Goal: Entertainment & Leisure: Consume media (video, audio)

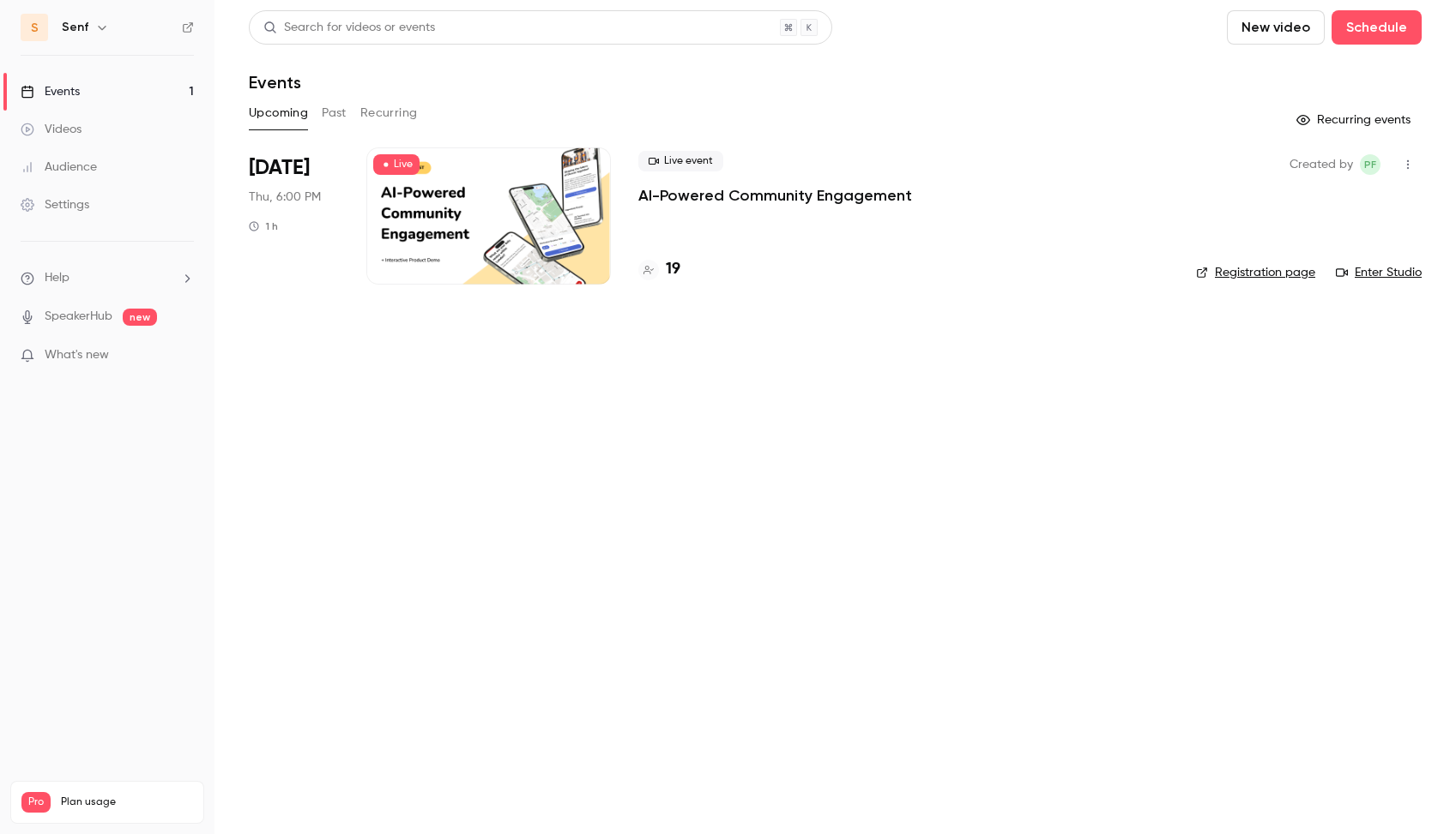
click at [1412, 167] on icon "button" at bounding box center [1407, 164] width 13 height 12
click at [1411, 167] on div at bounding box center [728, 417] width 1456 height 834
click at [664, 193] on p "AI-Powered Community Engagement" at bounding box center [774, 195] width 274 height 21
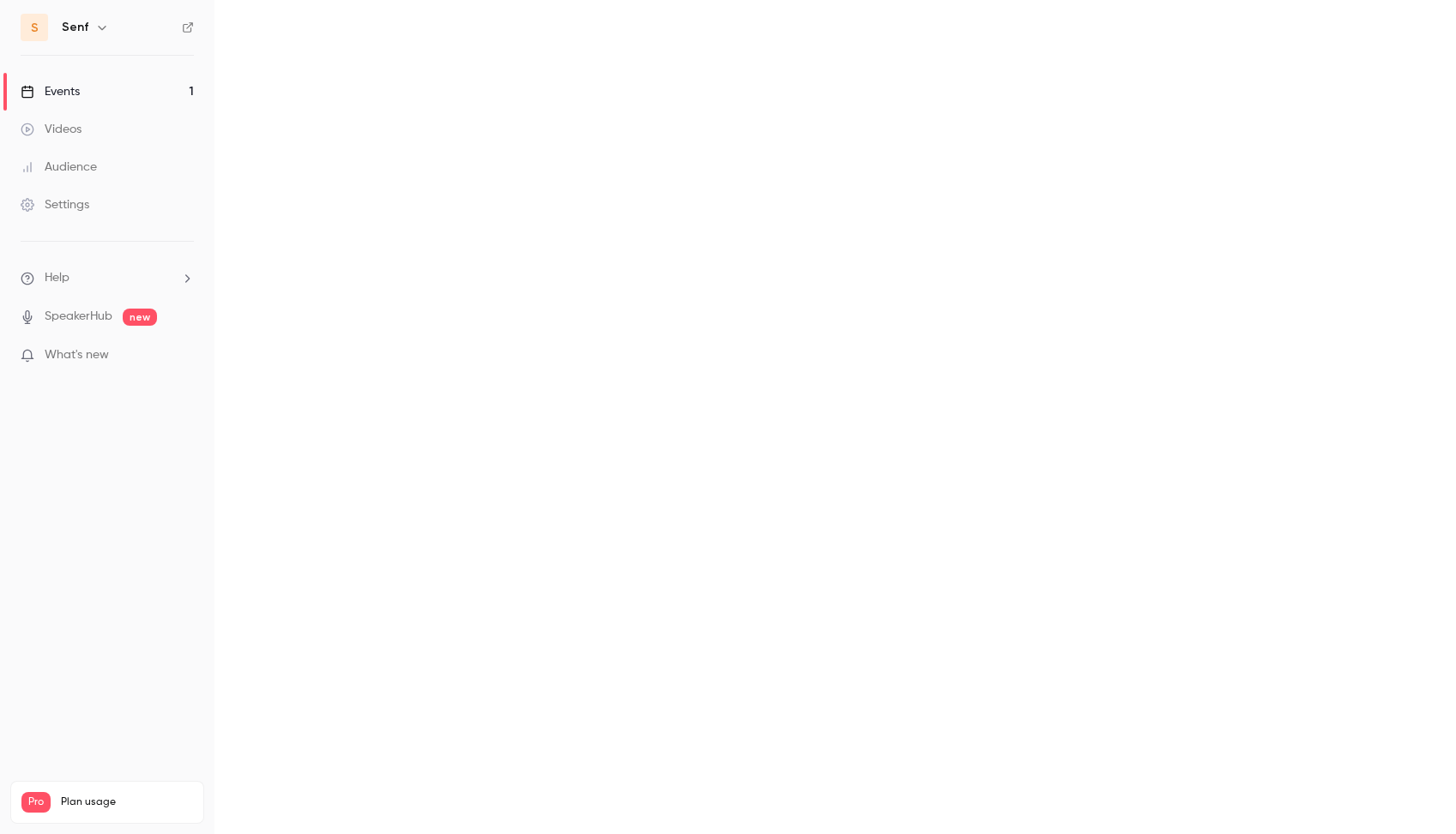
click at [78, 88] on div "Events" at bounding box center [51, 92] width 59 height 17
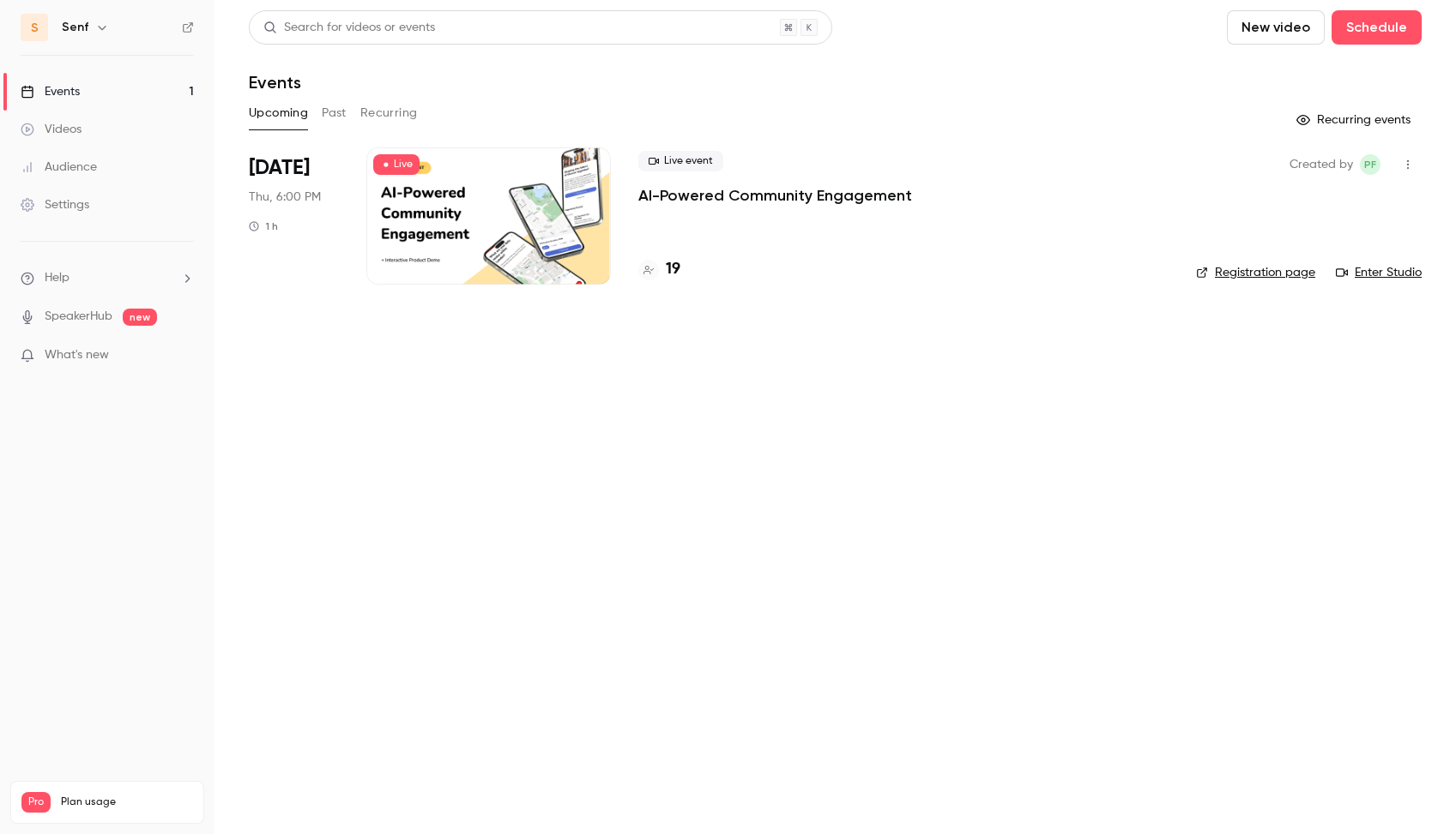
click at [789, 177] on div "Live event AI-Powered Community Engagement" at bounding box center [903, 178] width 530 height 55
click at [766, 195] on p "AI-Powered Community Engagement" at bounding box center [774, 195] width 274 height 21
click at [82, 129] on link "Videos 1" at bounding box center [107, 130] width 215 height 38
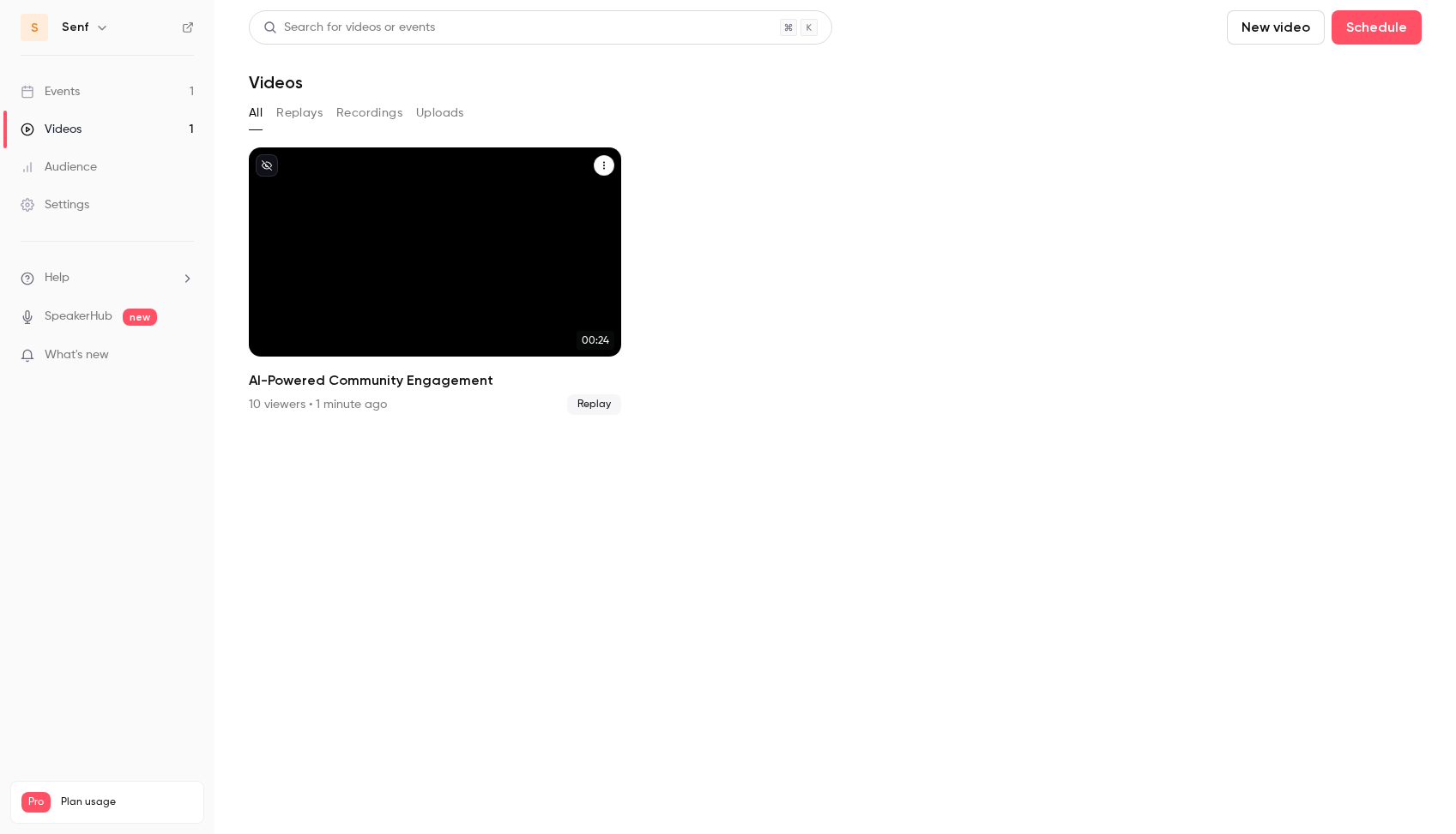
click at [418, 309] on div "AI-Powered Community Engagement" at bounding box center [435, 253] width 372 height 210
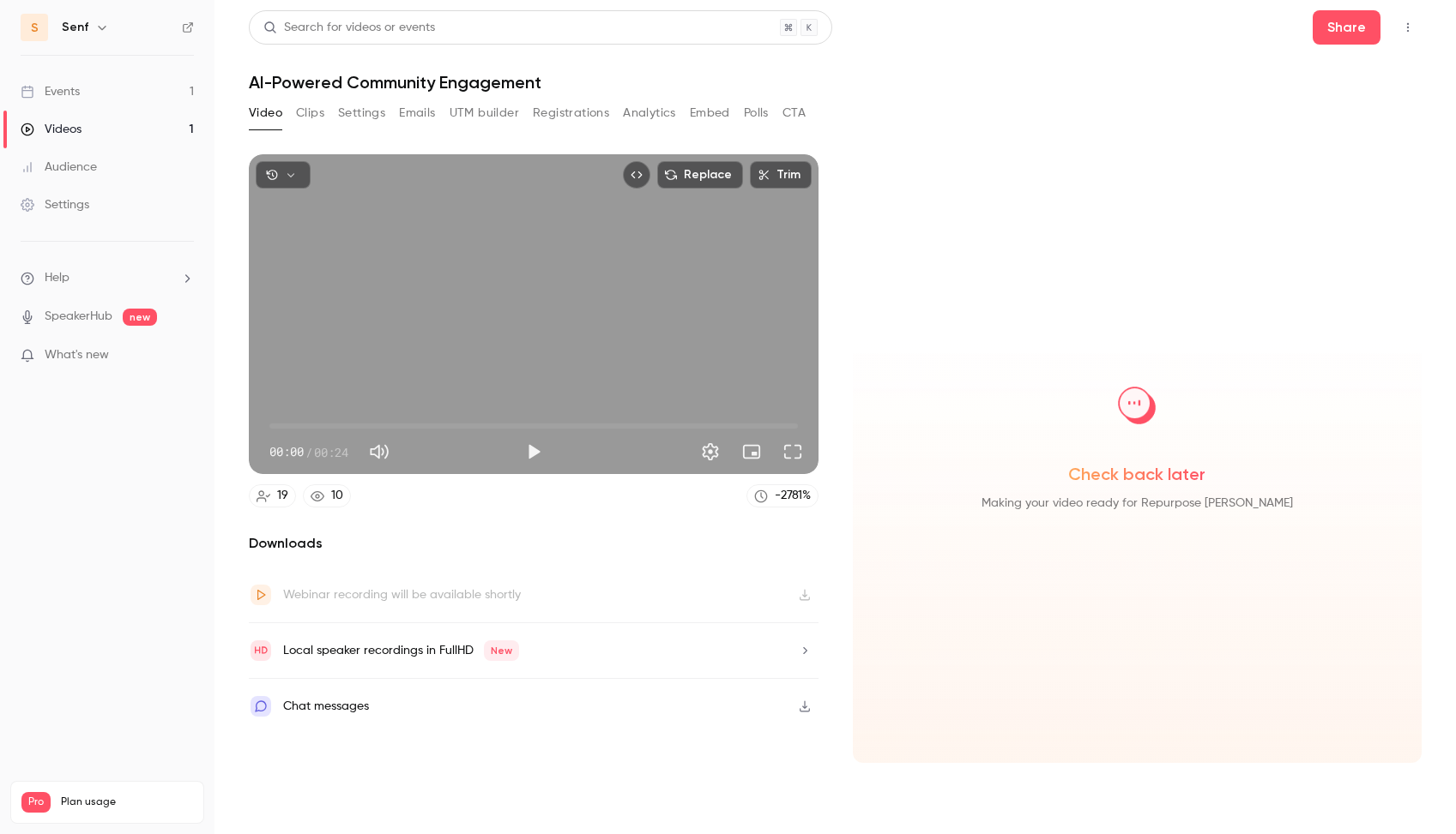
click at [532, 454] on button "Play" at bounding box center [534, 452] width 34 height 34
click at [307, 423] on span "00:01" at bounding box center [534, 426] width 528 height 28
type input "*"
click at [379, 423] on span "00:01" at bounding box center [534, 426] width 528 height 28
click at [523, 453] on button "Play" at bounding box center [534, 452] width 34 height 34
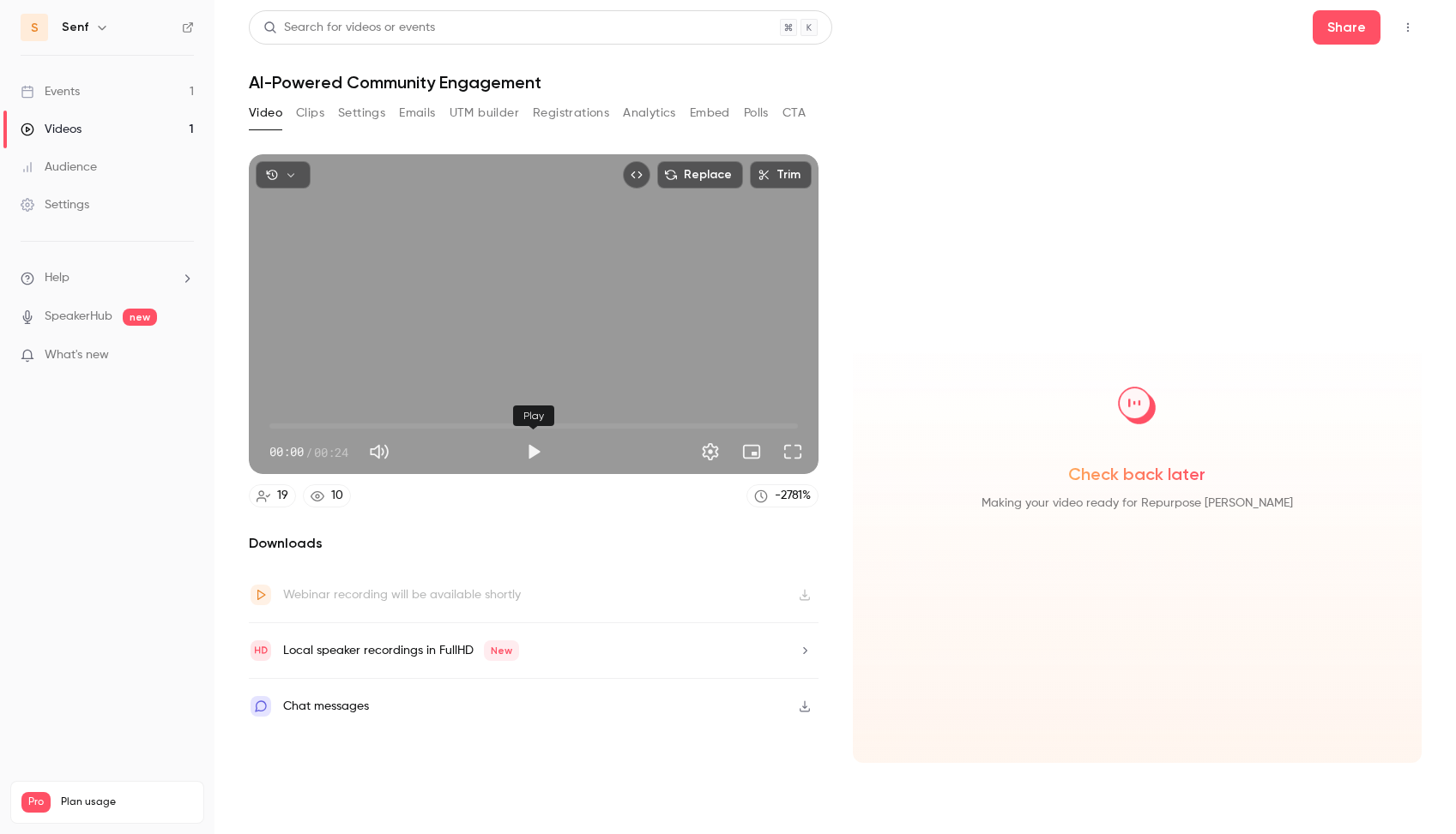
click at [536, 451] on button "Play" at bounding box center [534, 452] width 34 height 34
click at [534, 449] on button "Play" at bounding box center [534, 452] width 34 height 34
click at [80, 125] on div "Videos" at bounding box center [51, 130] width 61 height 17
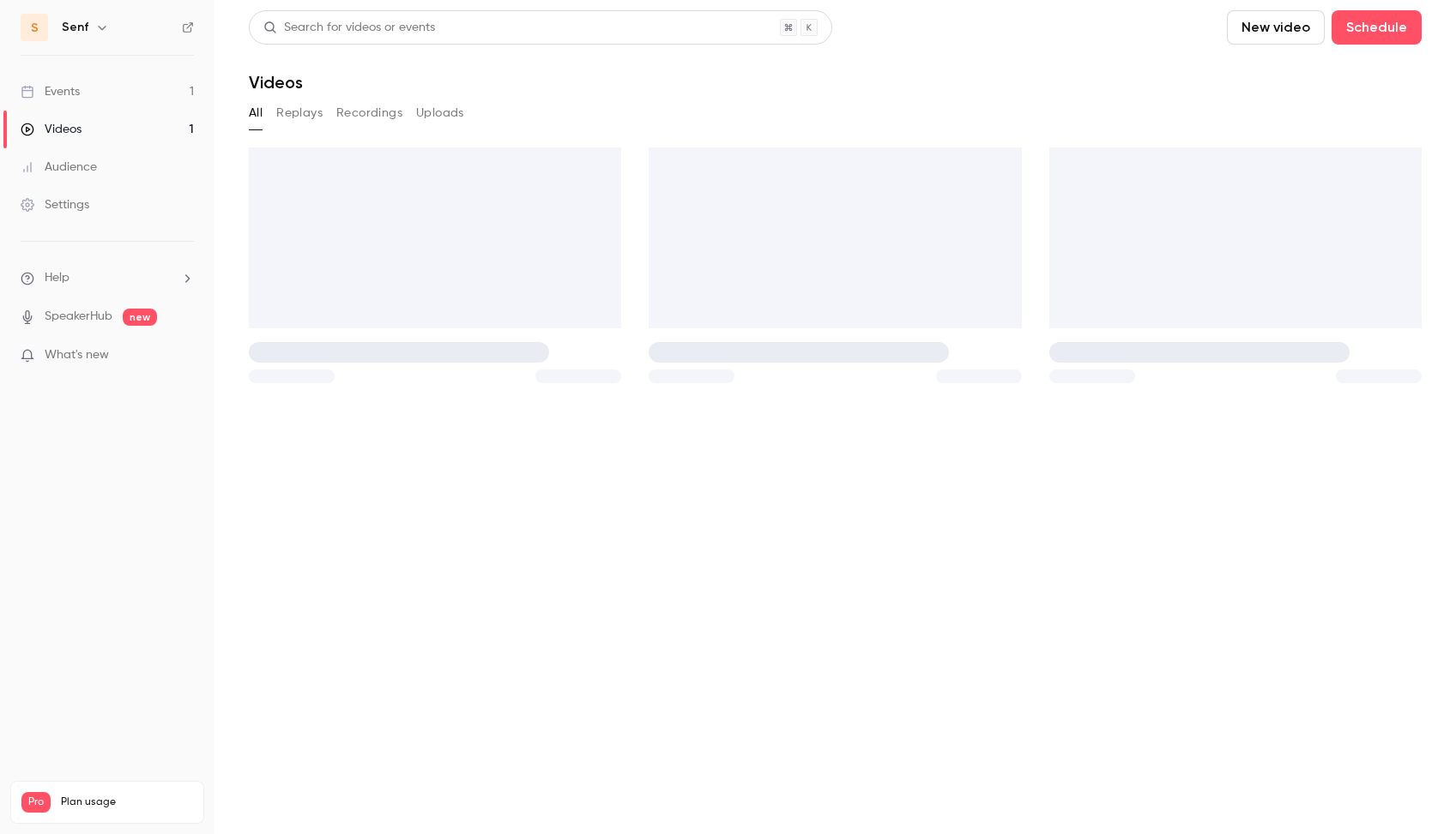
click at [81, 82] on link "Events 1" at bounding box center [107, 92] width 215 height 38
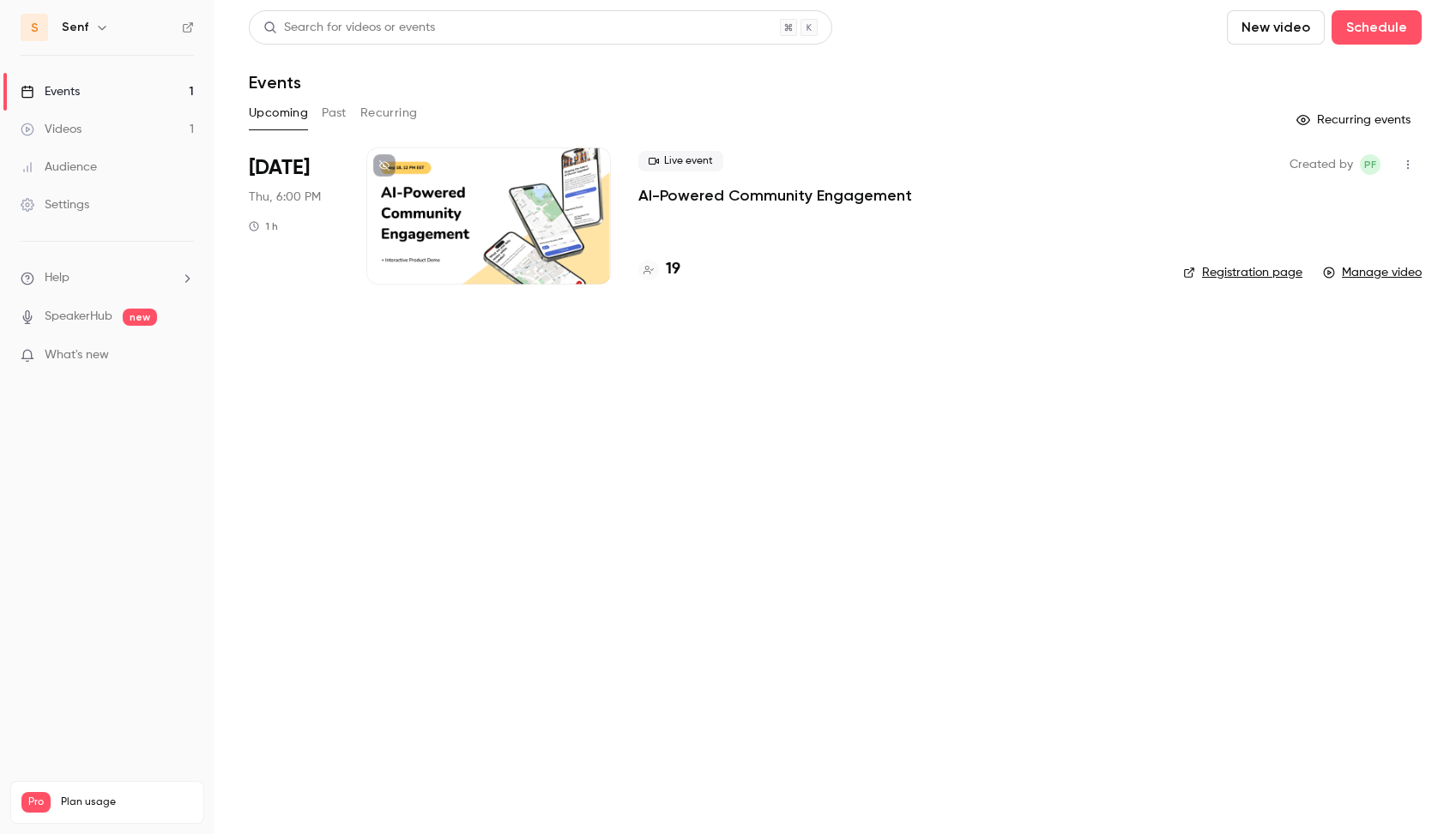
click at [77, 110] on ul "Events 1 Videos 1 Audience Settings" at bounding box center [107, 148] width 215 height 185
click at [78, 123] on div "Videos" at bounding box center [51, 130] width 61 height 17
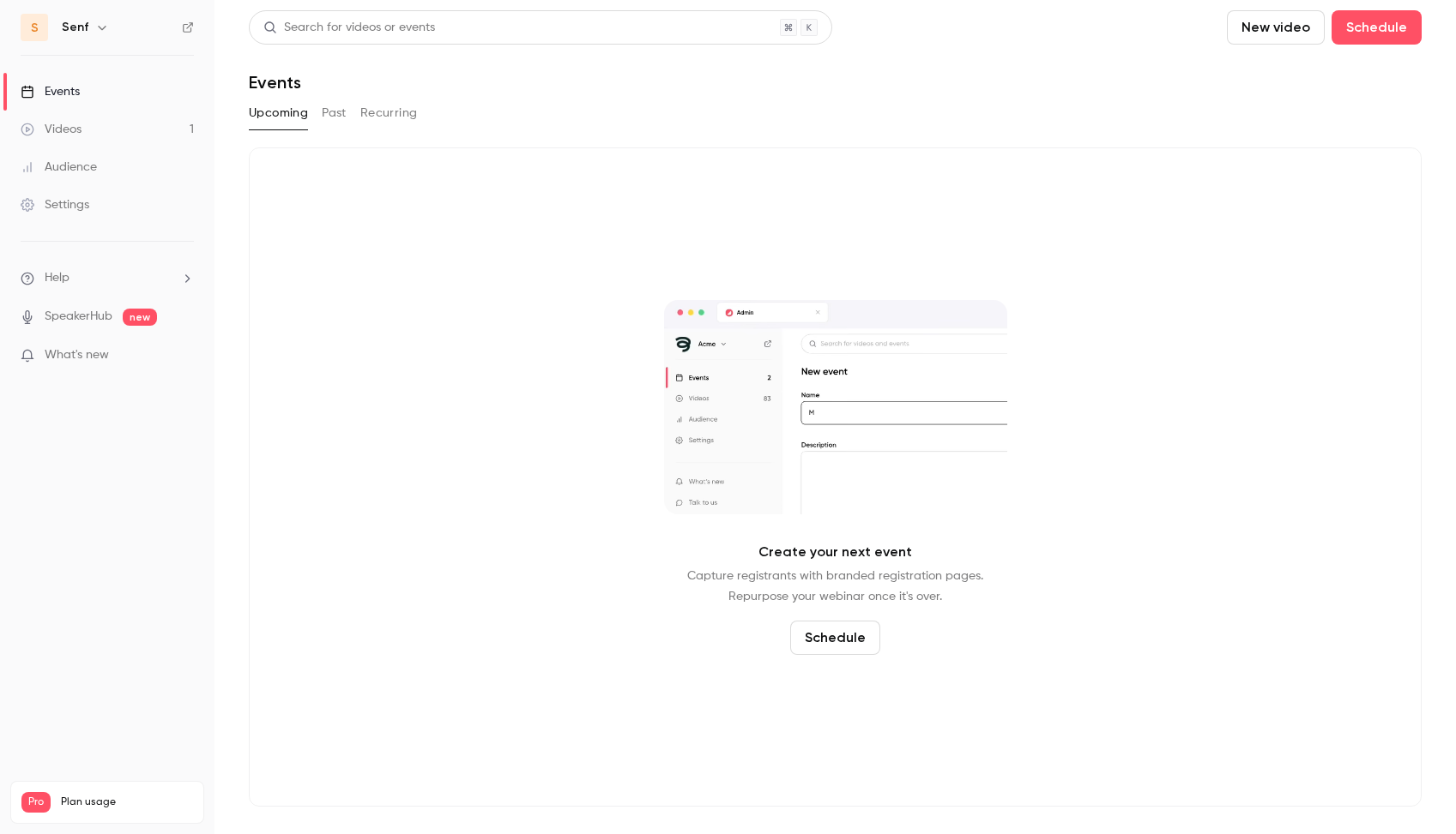
click at [92, 132] on link "Videos 1" at bounding box center [107, 130] width 215 height 38
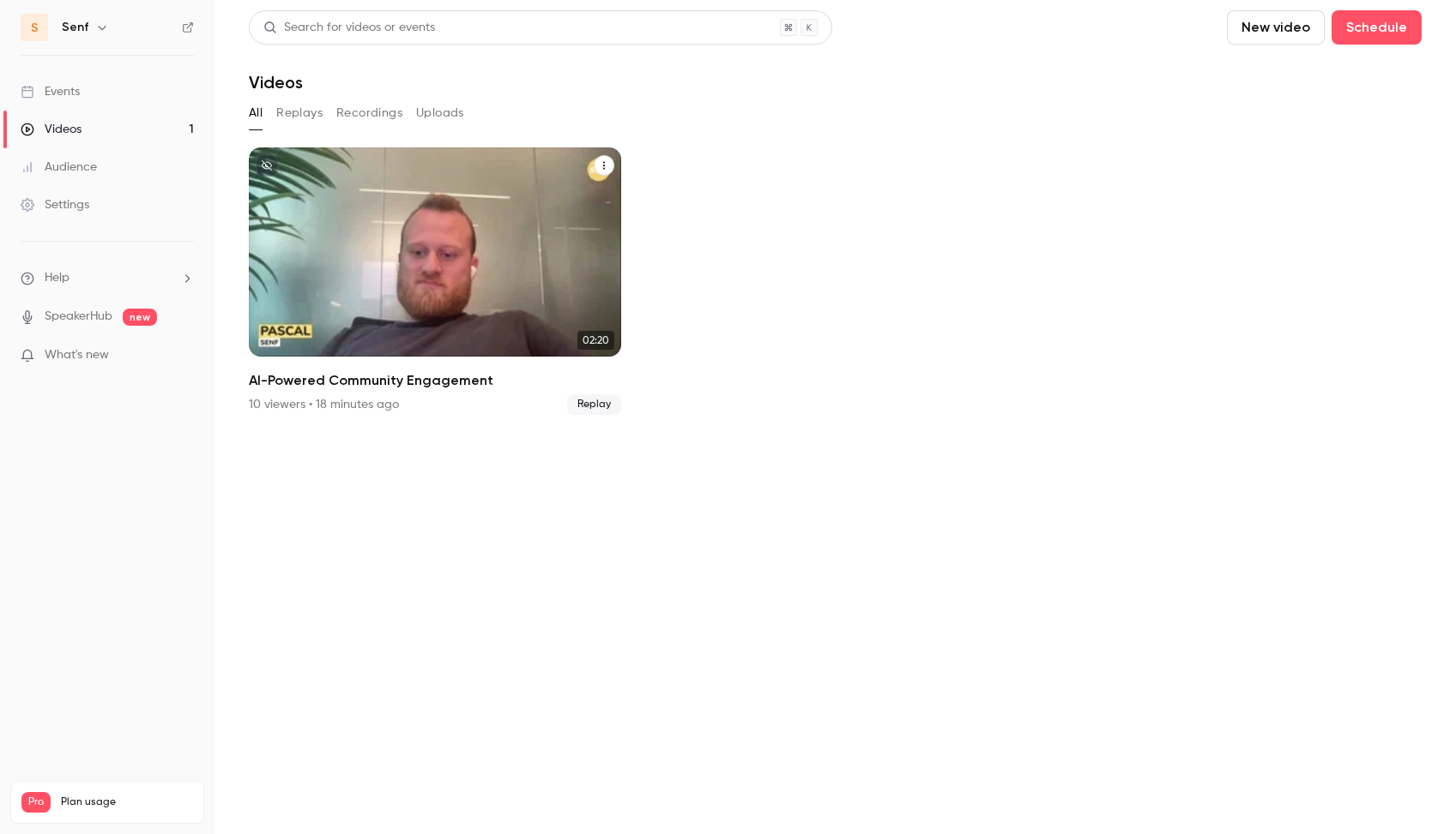
click at [388, 316] on div "AI-Powered Community Engagement" at bounding box center [435, 253] width 372 height 210
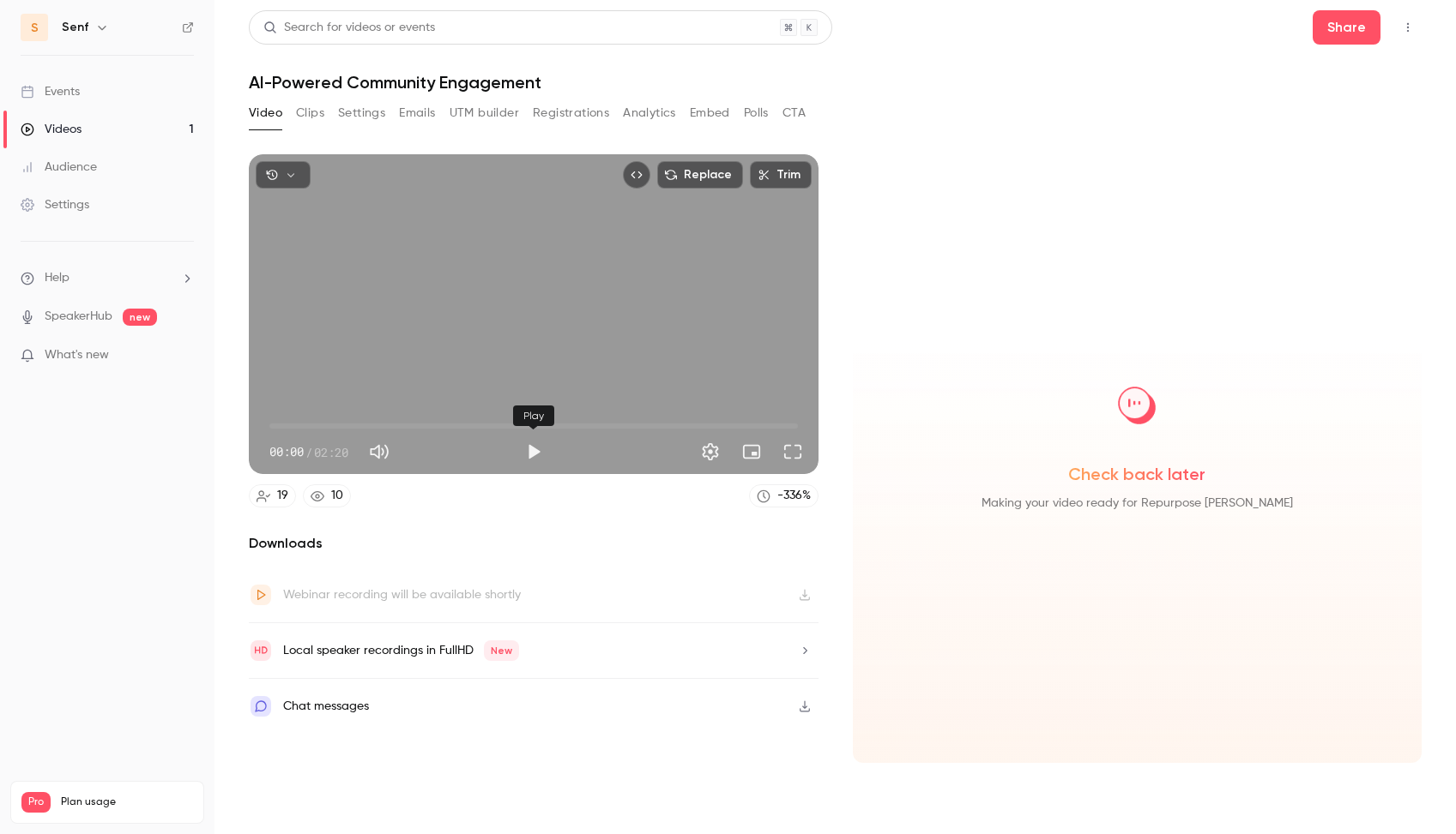
click at [523, 452] on button "Play" at bounding box center [534, 452] width 34 height 34
type input "*"
click at [449, 432] on span "00:47" at bounding box center [534, 426] width 528 height 28
click at [504, 423] on span "00:47" at bounding box center [534, 426] width 528 height 28
click at [568, 429] on span "01:19" at bounding box center [534, 426] width 528 height 28
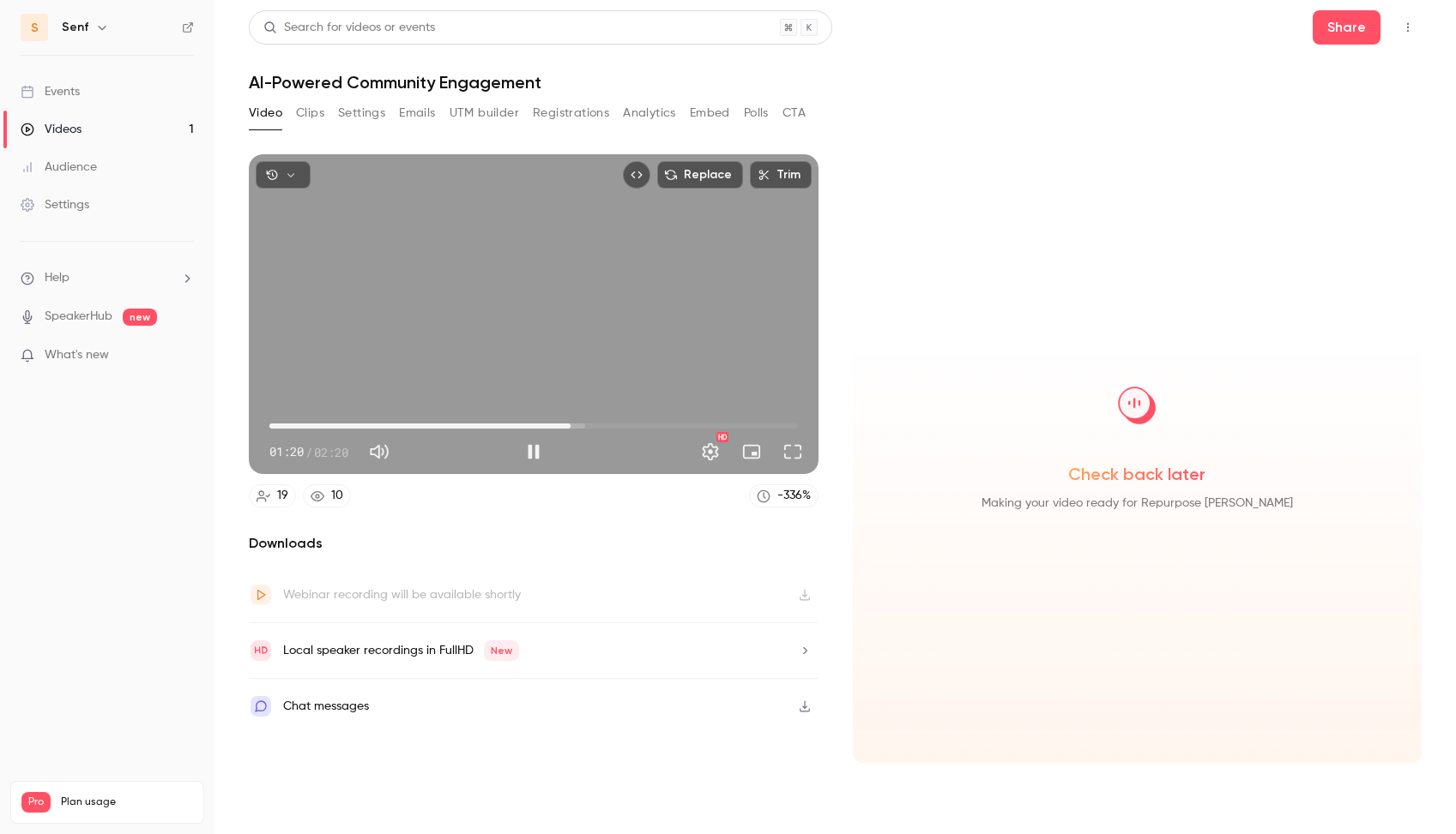
click at [636, 428] on span "01:20" at bounding box center [534, 426] width 528 height 28
click at [453, 421] on span "01:37" at bounding box center [534, 426] width 528 height 28
click at [427, 419] on span "00:48" at bounding box center [534, 426] width 528 height 28
click at [398, 420] on span "00:34" at bounding box center [534, 426] width 528 height 28
click at [355, 424] on span "00:34" at bounding box center [534, 426] width 528 height 28
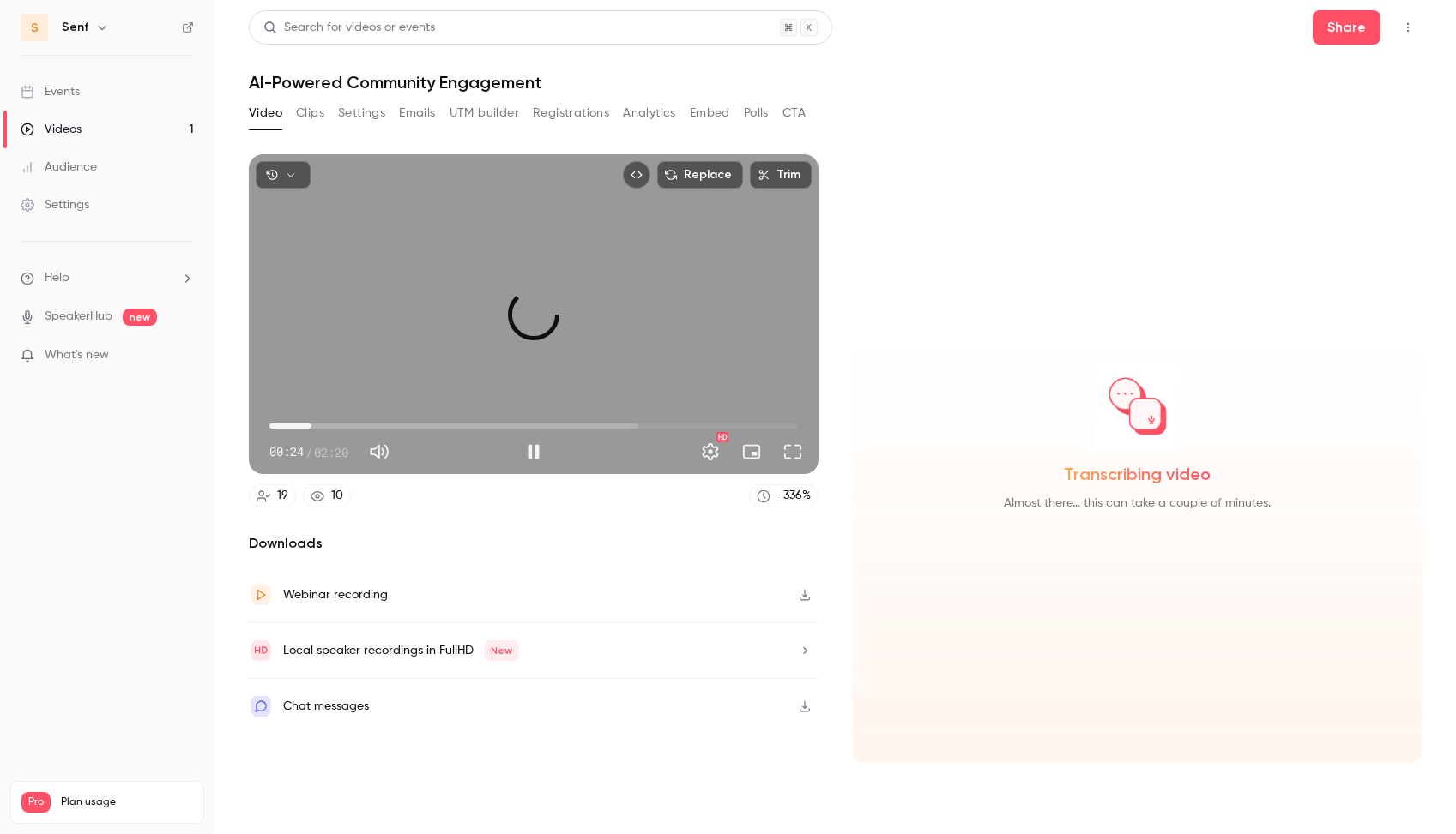
click at [312, 424] on span "00:11" at bounding box center [534, 426] width 528 height 28
click at [544, 425] on span "01:13" at bounding box center [534, 426] width 528 height 28
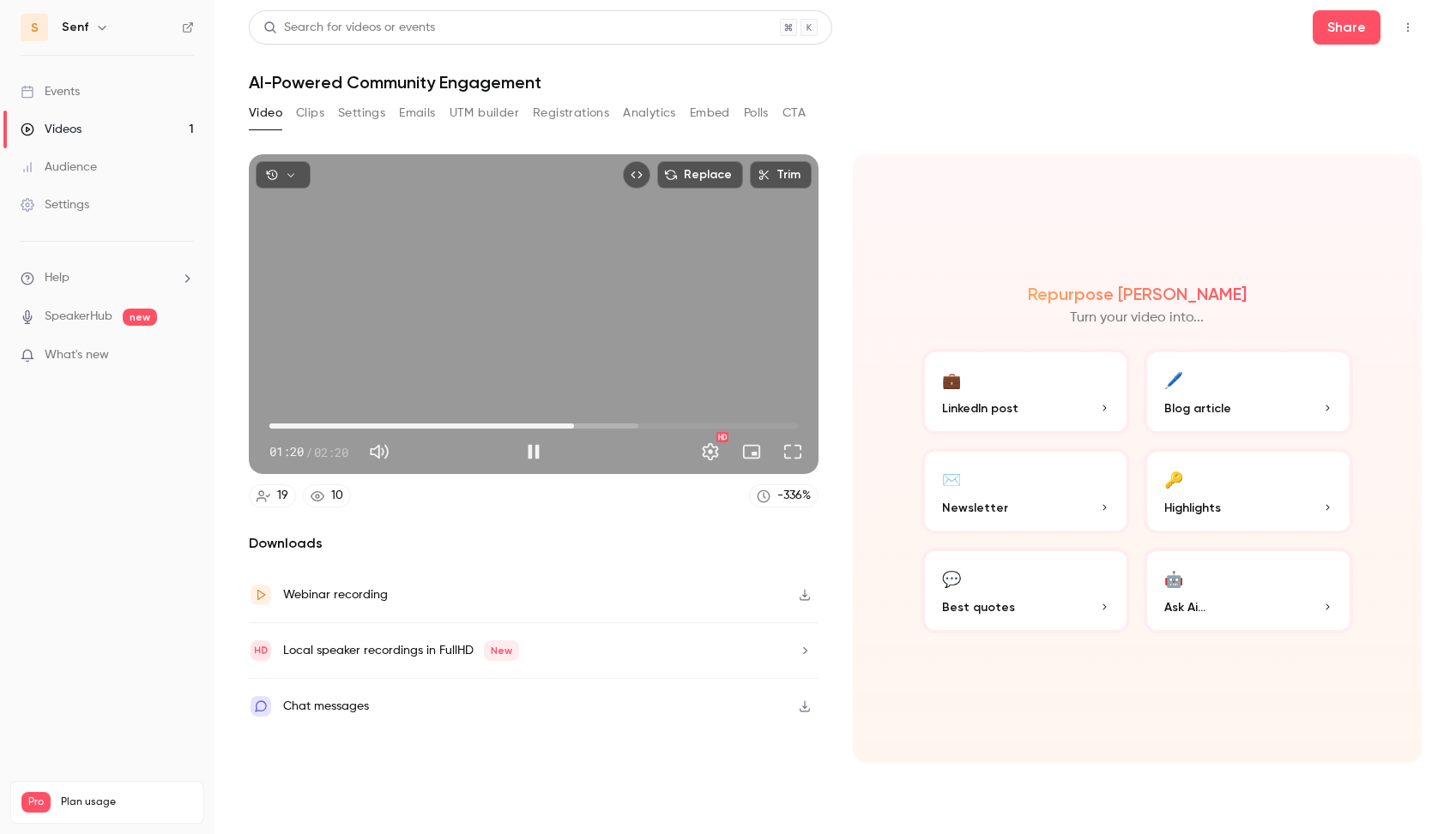
click at [617, 423] on span "01:20" at bounding box center [534, 426] width 528 height 28
click at [705, 429] on span "01:33" at bounding box center [534, 426] width 528 height 28
click at [749, 428] on span "01:56" at bounding box center [534, 426] width 528 height 28
click at [769, 426] on span "02:12" at bounding box center [534, 426] width 528 height 28
click at [523, 445] on button "Pause" at bounding box center [534, 452] width 34 height 34
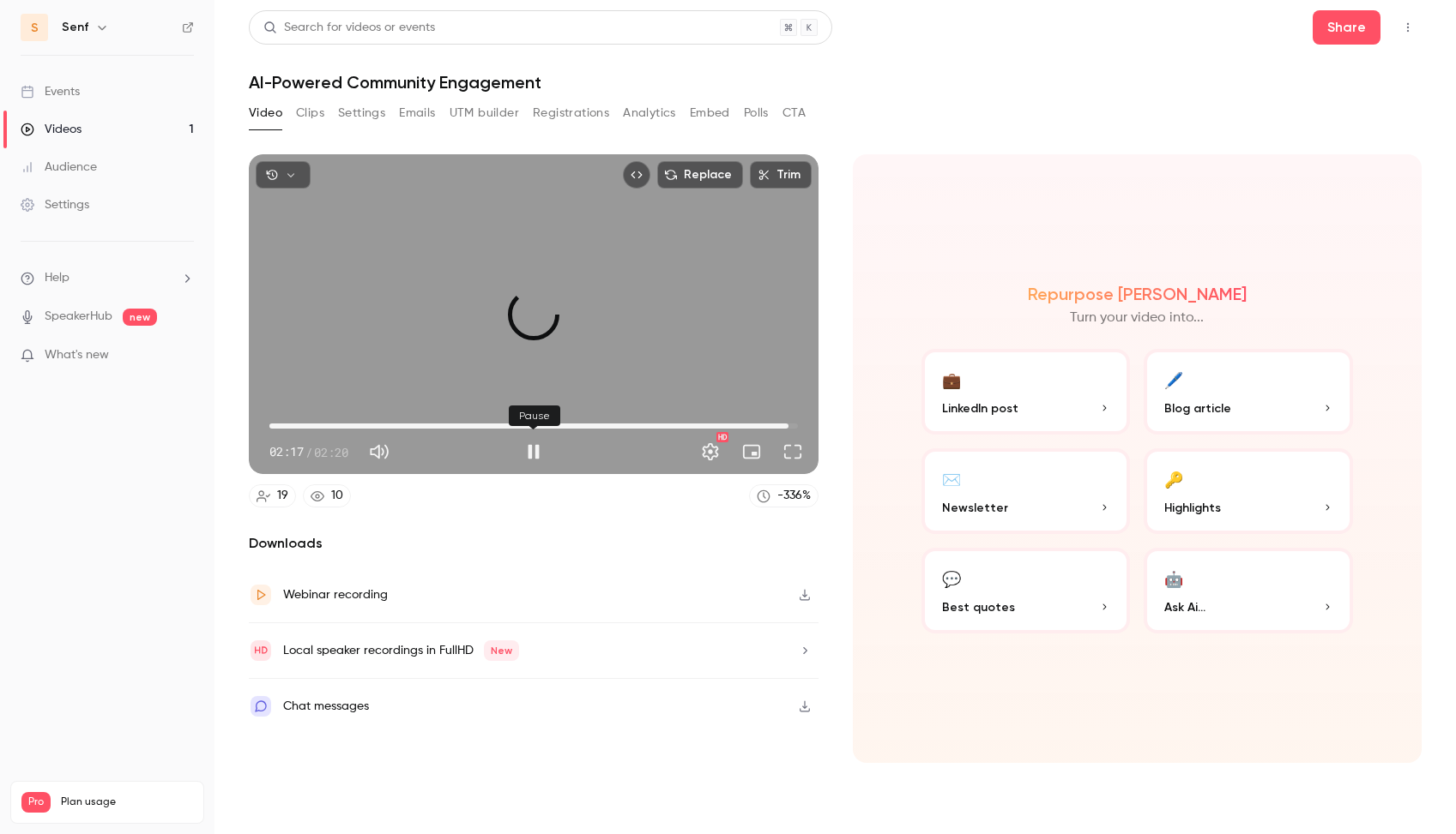
type input "*****"
click at [318, 116] on button "Clips" at bounding box center [310, 112] width 29 height 28
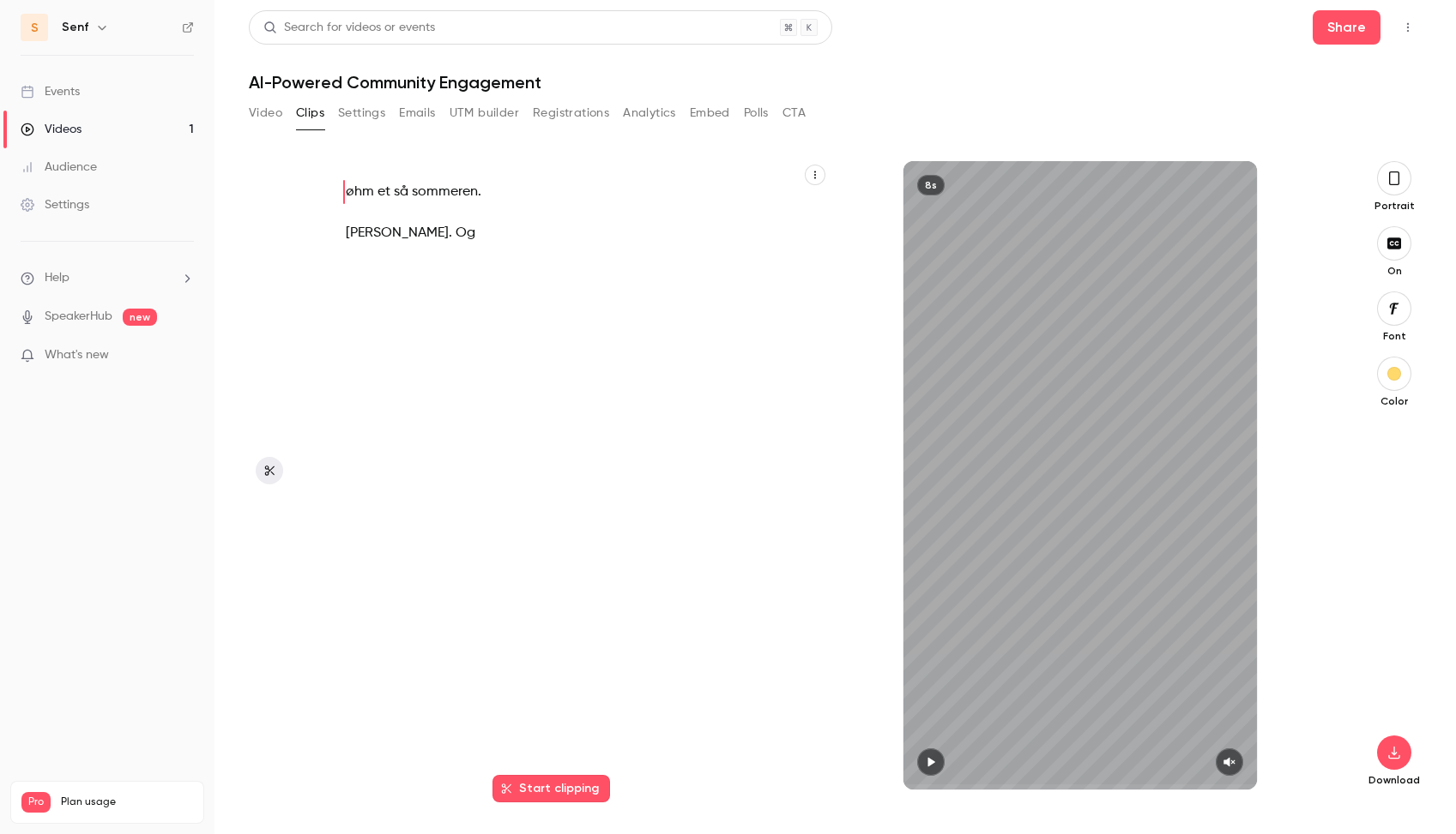
click at [275, 111] on button "Video" at bounding box center [265, 112] width 33 height 28
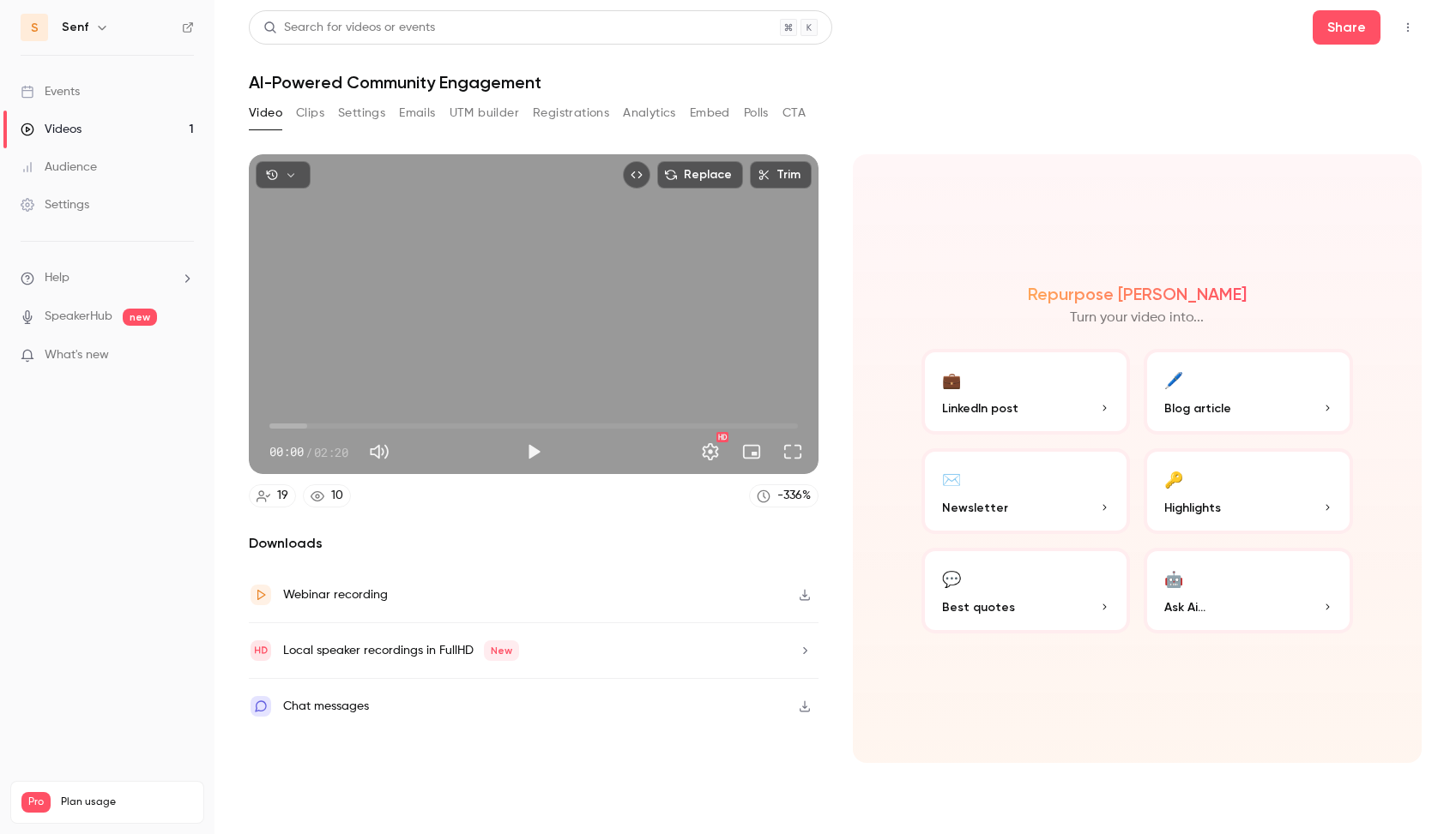
click at [438, 606] on div "Webinar recording" at bounding box center [533, 596] width 569 height 55
click at [447, 653] on div "Local speaker recordings in FullHD New" at bounding box center [400, 651] width 236 height 21
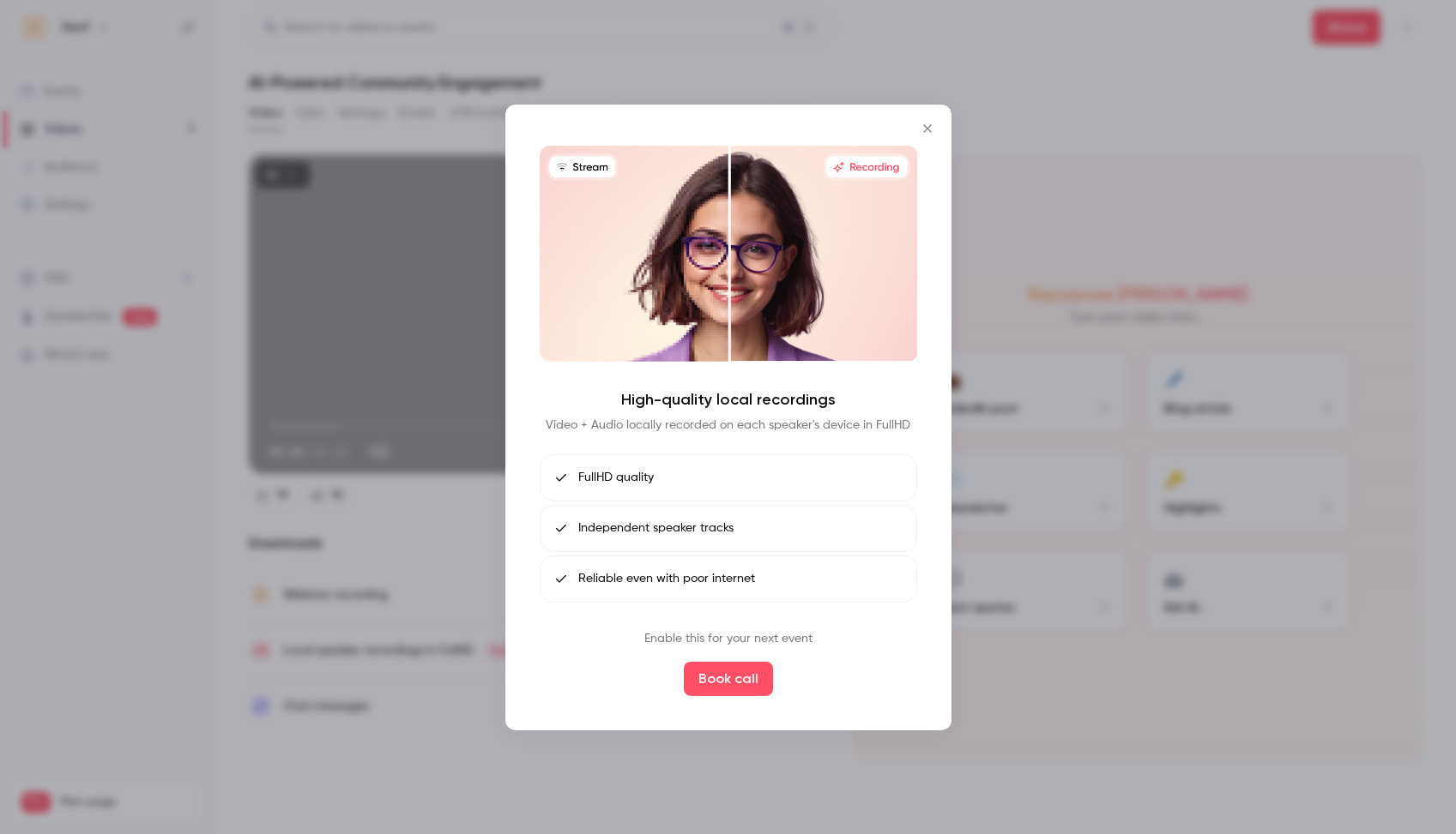
click at [443, 641] on div at bounding box center [728, 417] width 1456 height 834
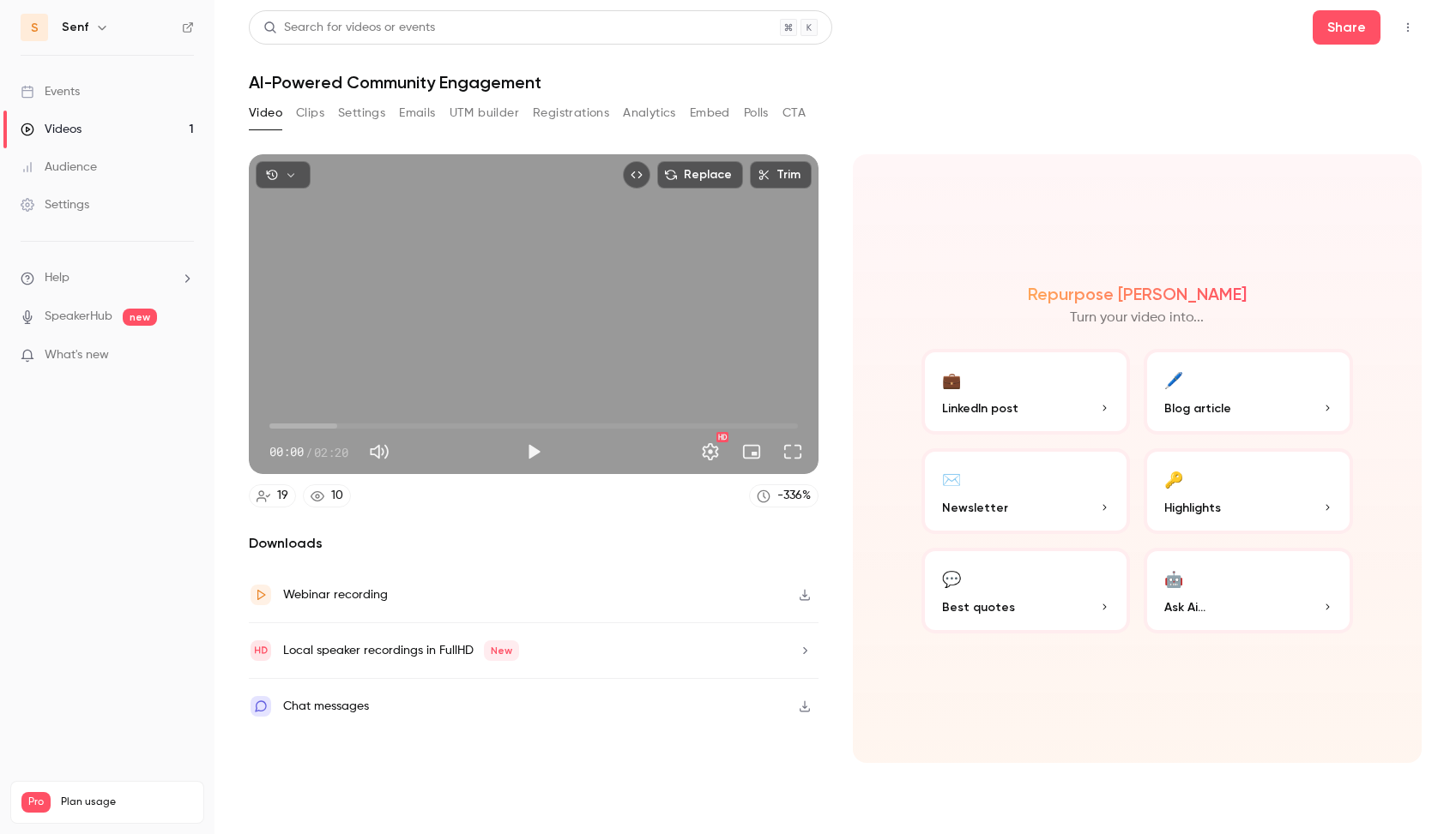
click at [443, 641] on div "Local speaker recordings in FullHD New" at bounding box center [400, 651] width 236 height 21
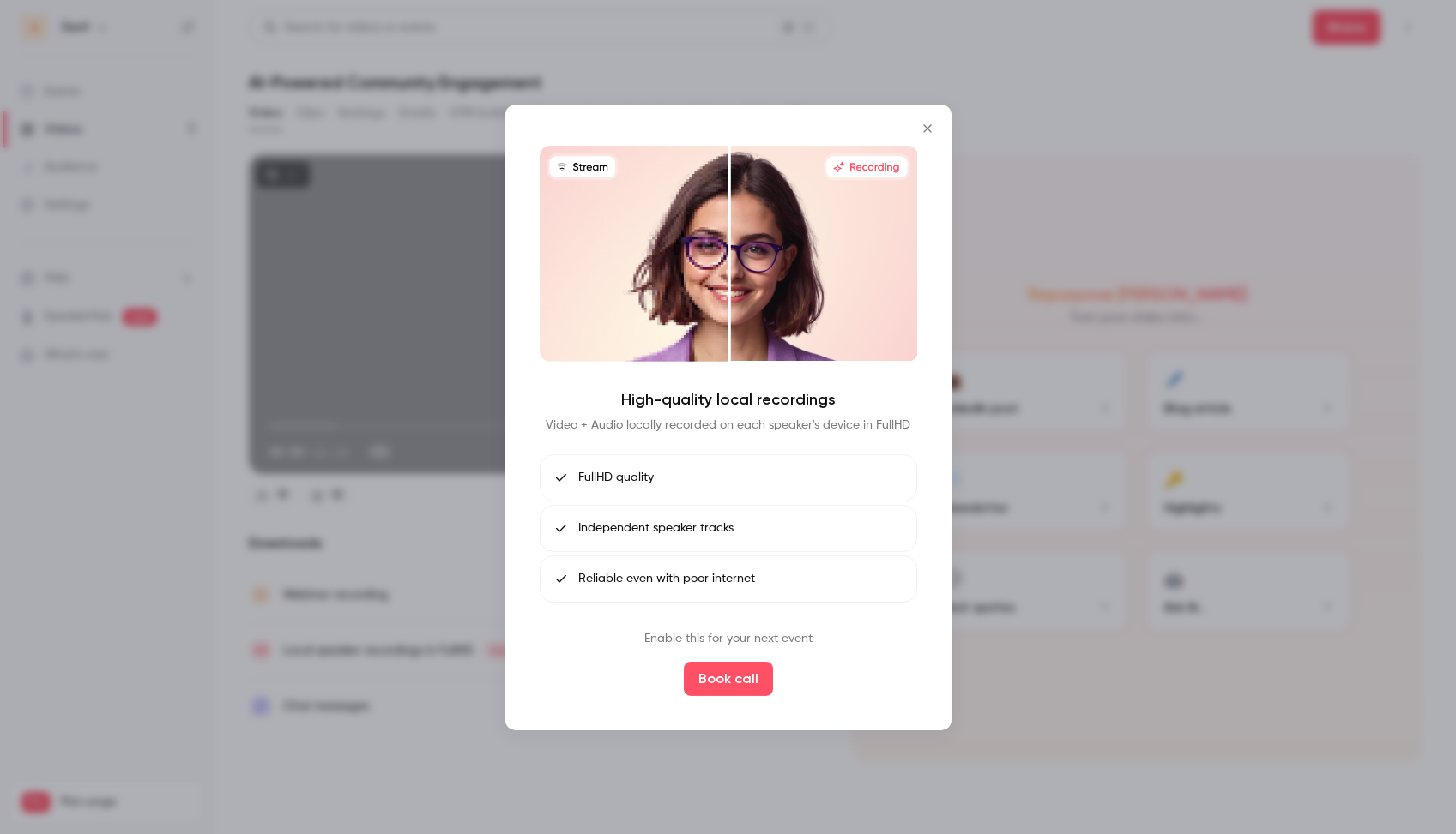
click at [434, 628] on div at bounding box center [728, 417] width 1456 height 834
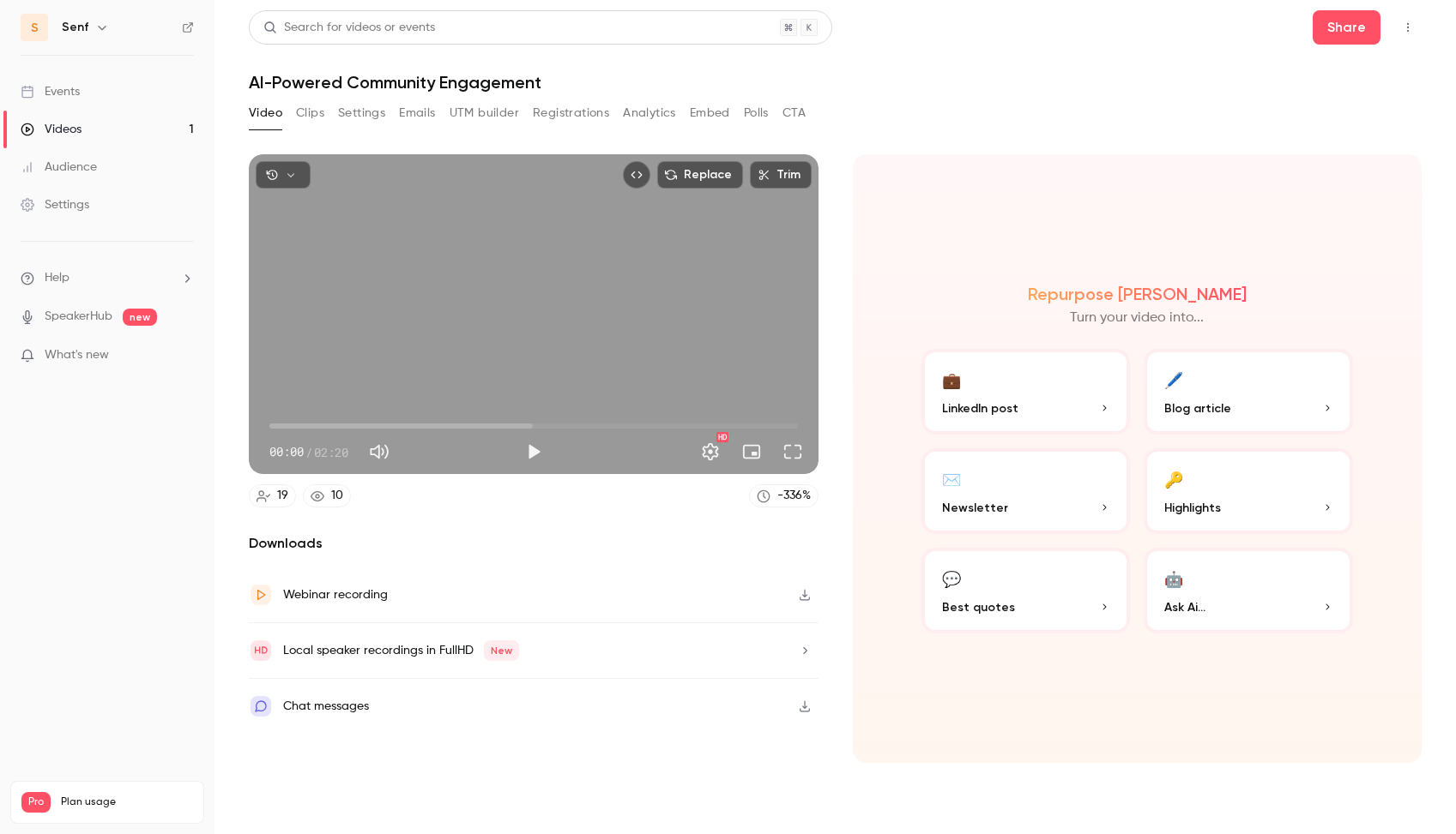
click at [314, 108] on button "Clips" at bounding box center [310, 112] width 29 height 28
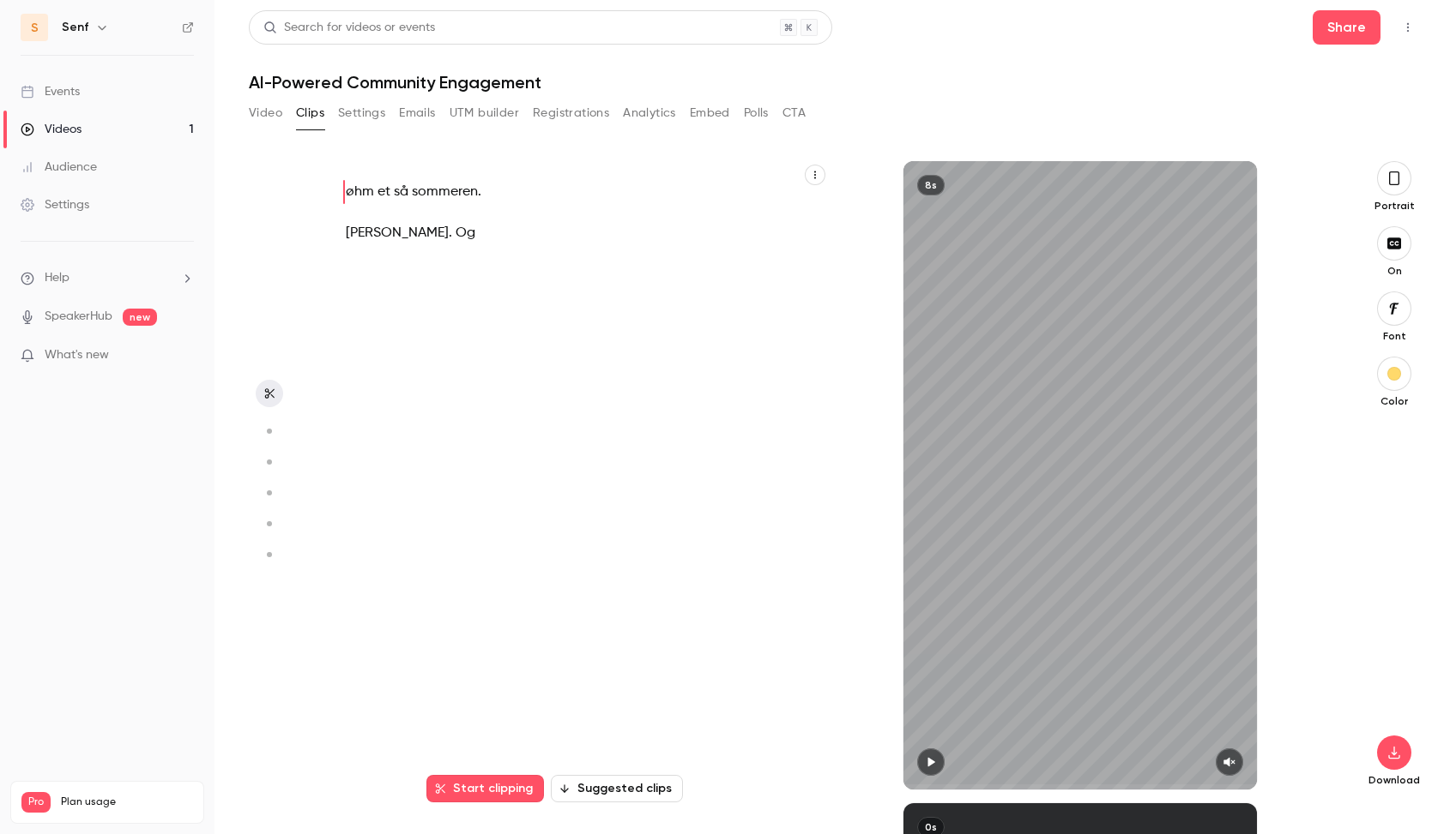
click at [272, 113] on button "Video" at bounding box center [265, 112] width 33 height 28
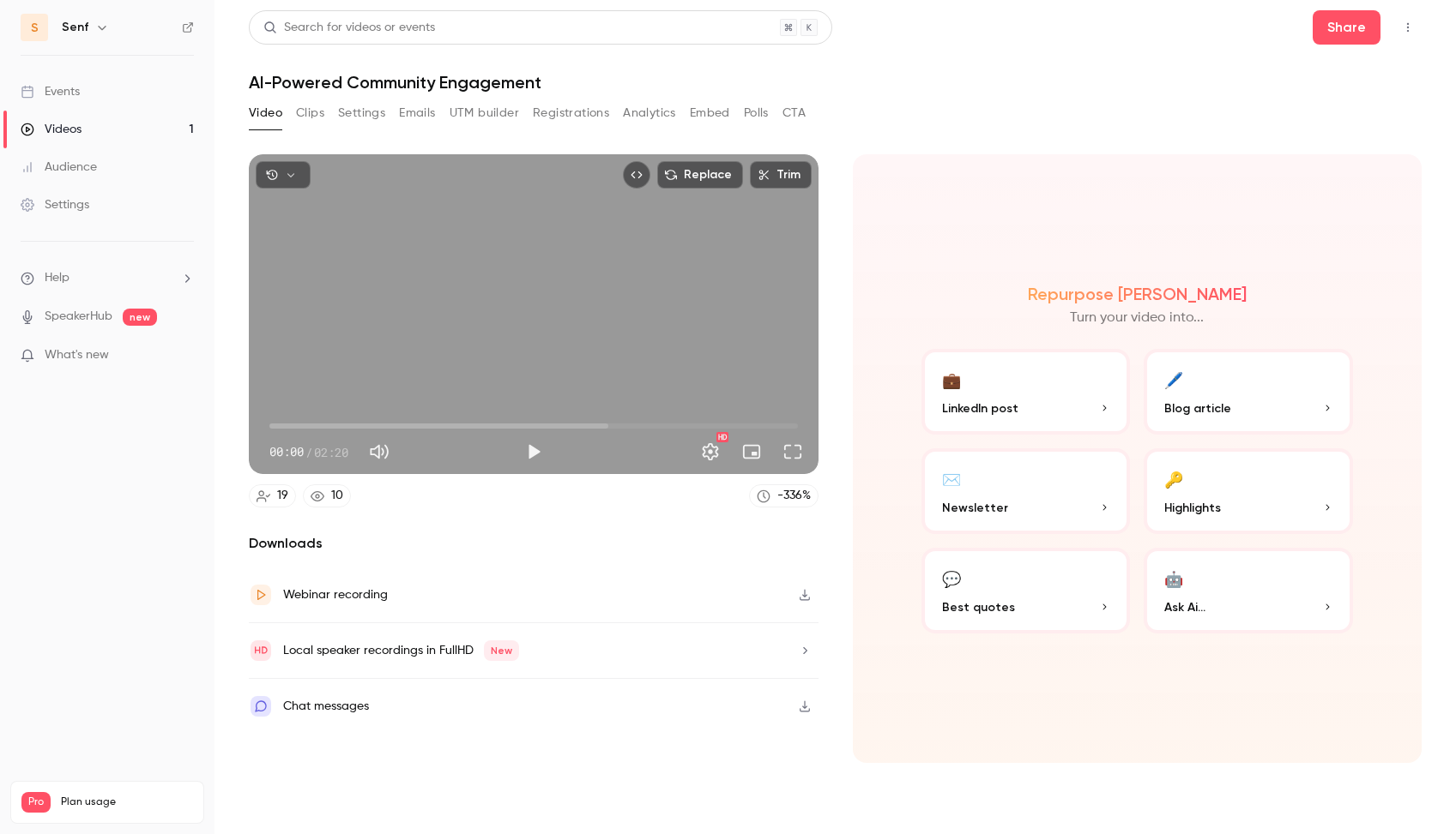
click at [106, 164] on link "Audience" at bounding box center [107, 168] width 215 height 38
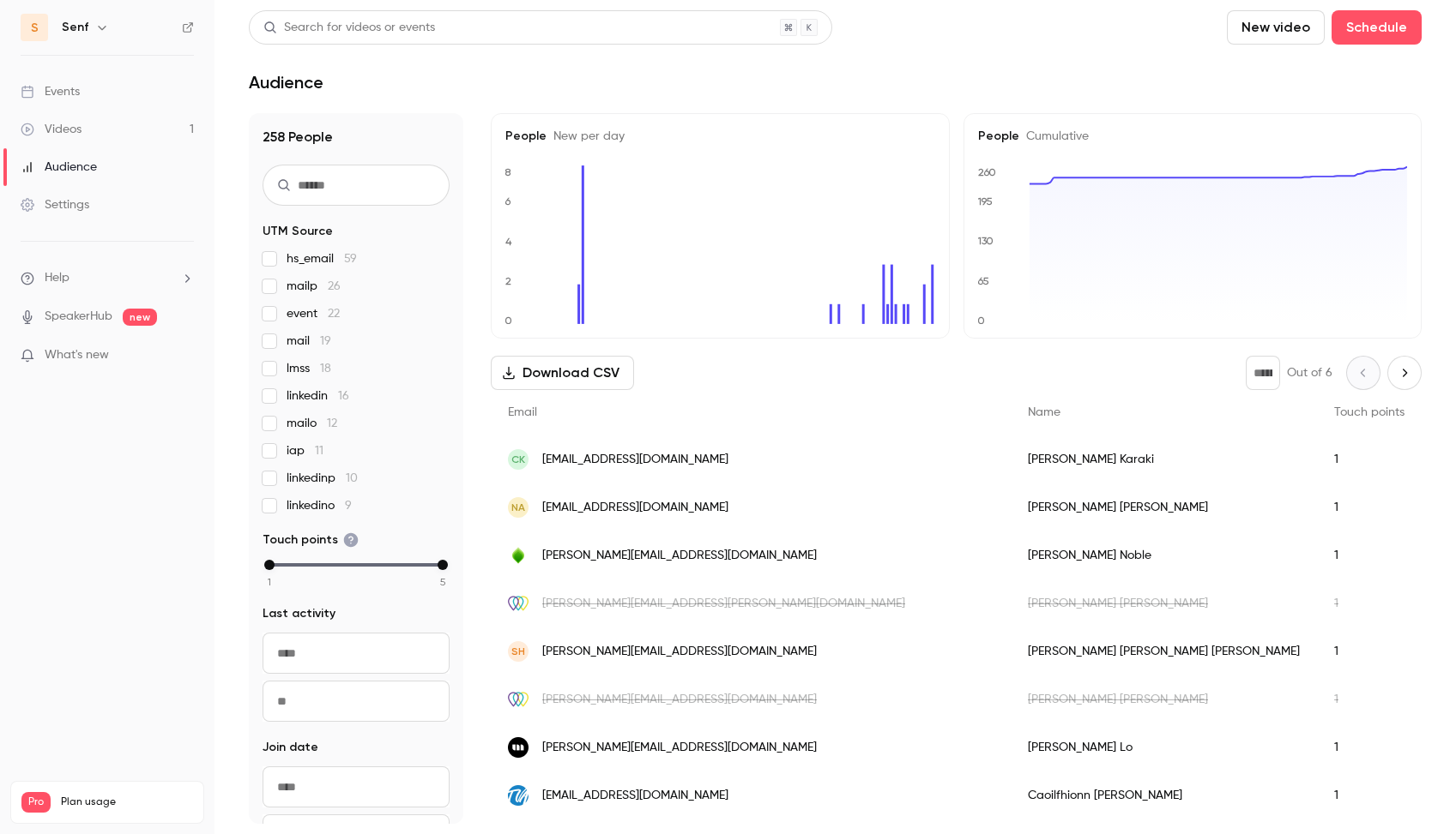
click at [98, 132] on link "Videos 1" at bounding box center [107, 130] width 215 height 38
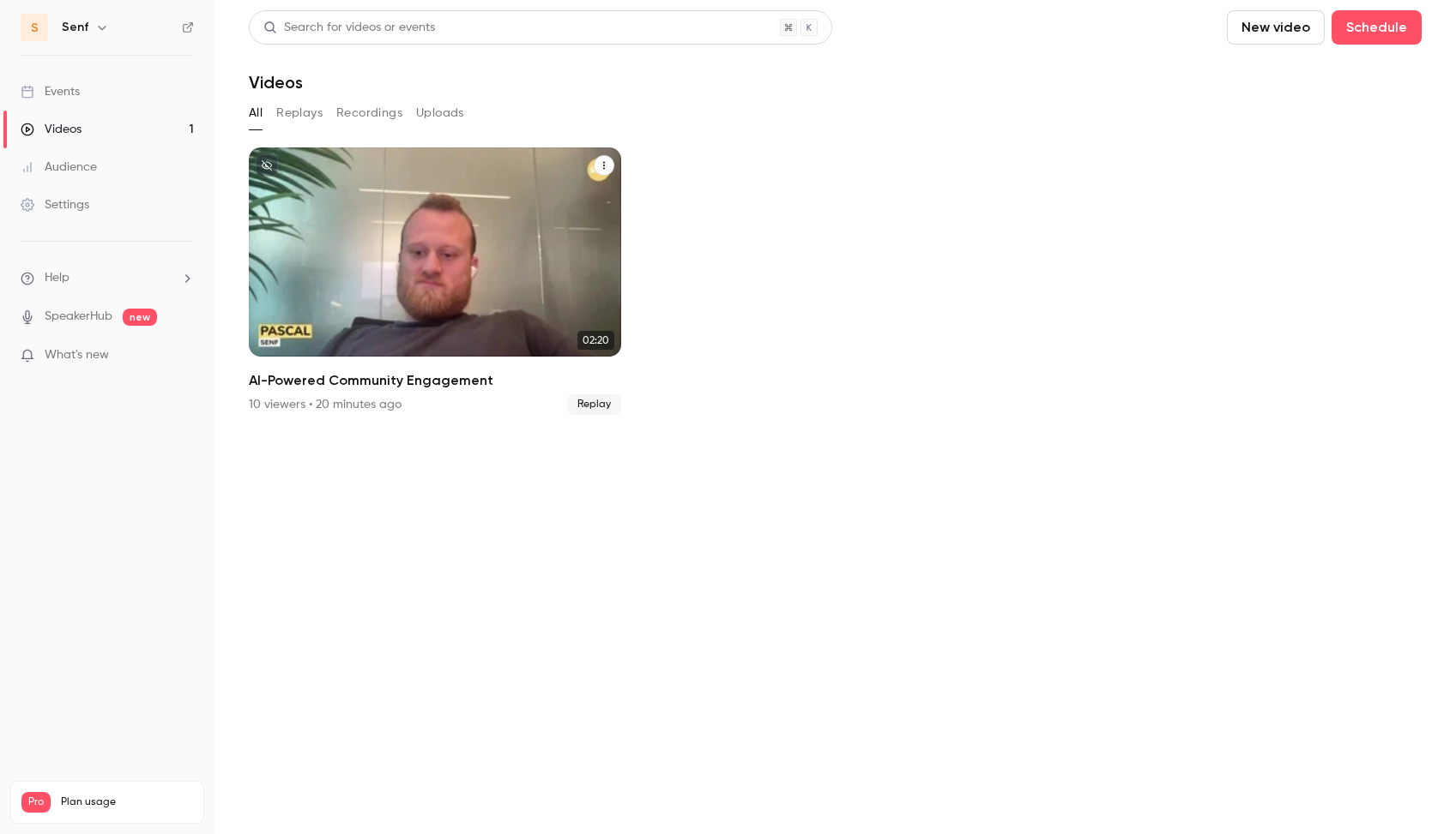
click at [357, 254] on div "AI-Powered Community Engagement" at bounding box center [435, 253] width 372 height 210
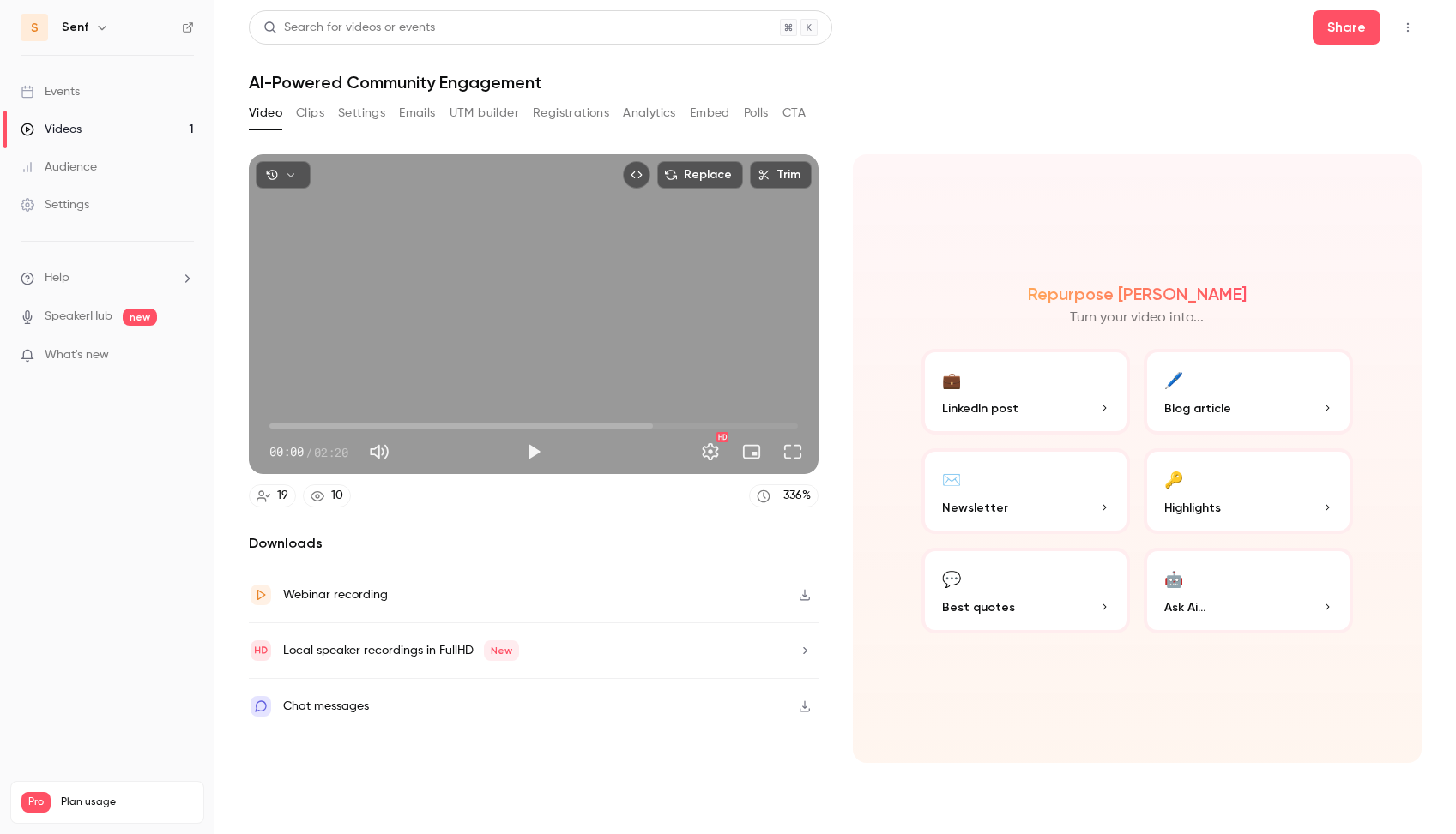
click at [292, 177] on icon "button" at bounding box center [291, 174] width 12 height 12
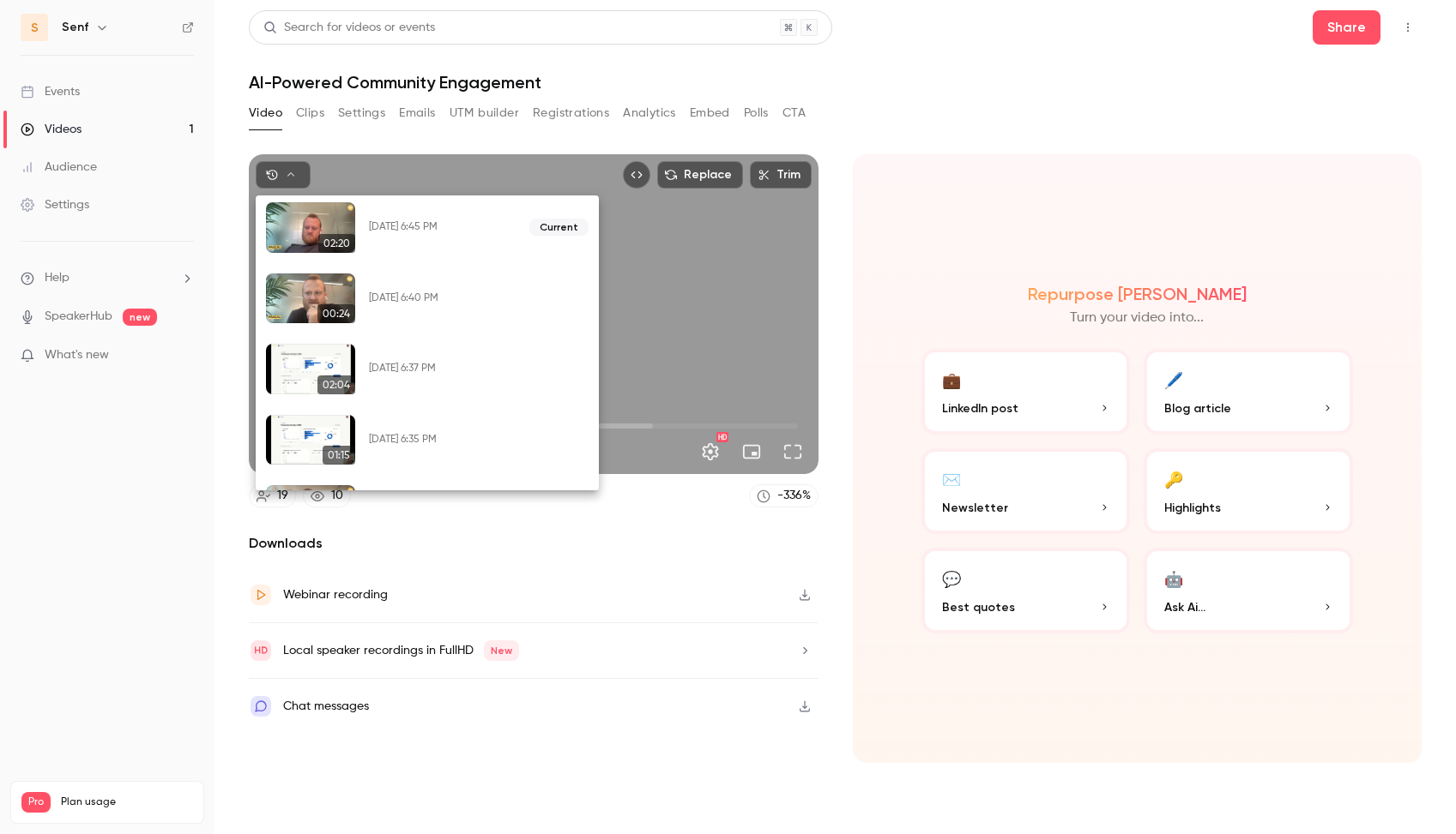
click at [411, 469] on div "02:20 [DATE] 6:45 PM Current 00:24 [DATE] 6:40 PM Restore 02:04 [DATE] 6:37 PM …" at bounding box center [427, 343] width 343 height 295
click at [442, 449] on div "01:15 [DATE] 6:35 PM Restore" at bounding box center [427, 439] width 343 height 51
click at [520, 445] on button "Restore" at bounding box center [519, 439] width 70 height 28
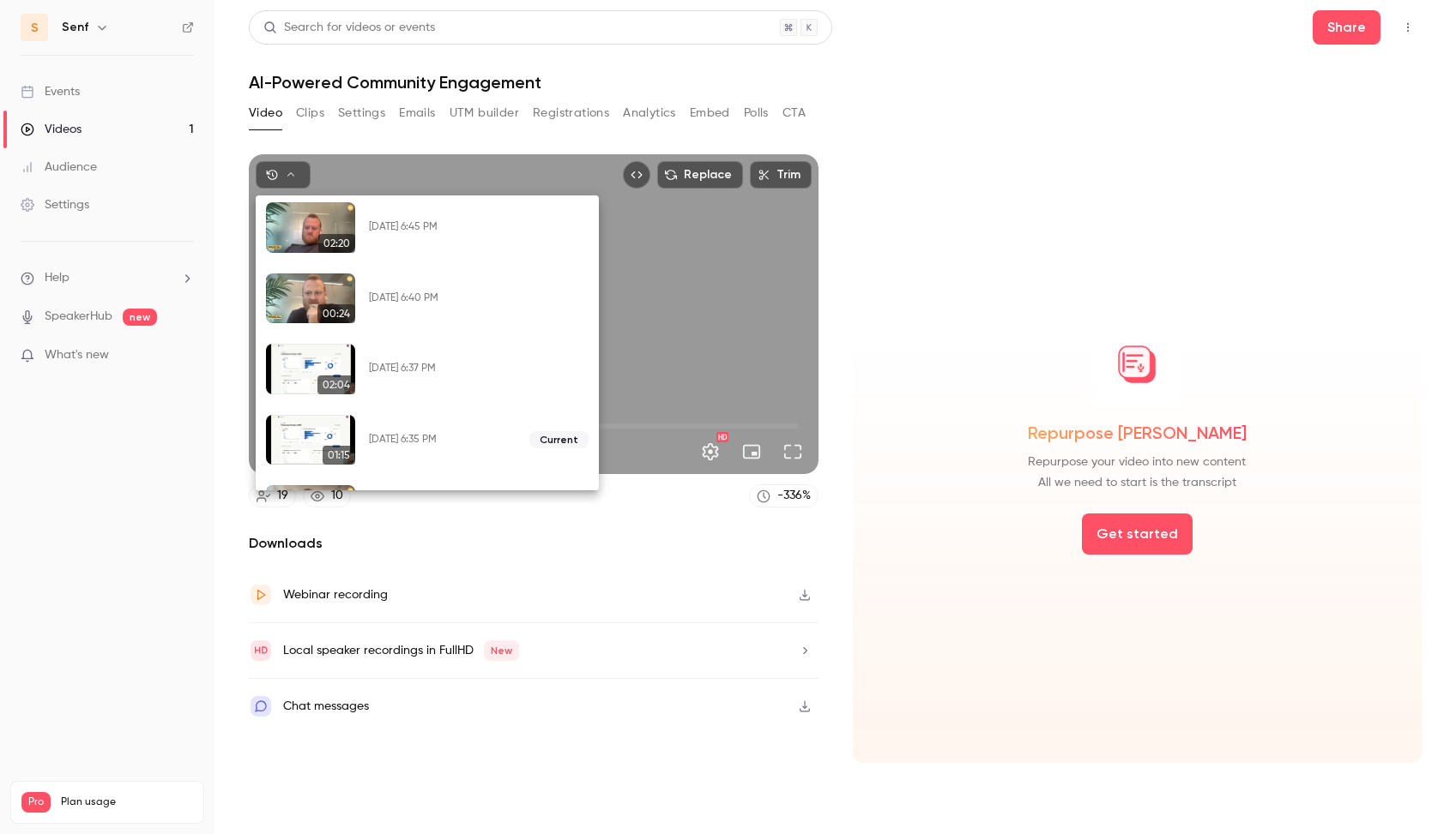
click at [654, 372] on div at bounding box center [728, 417] width 1456 height 834
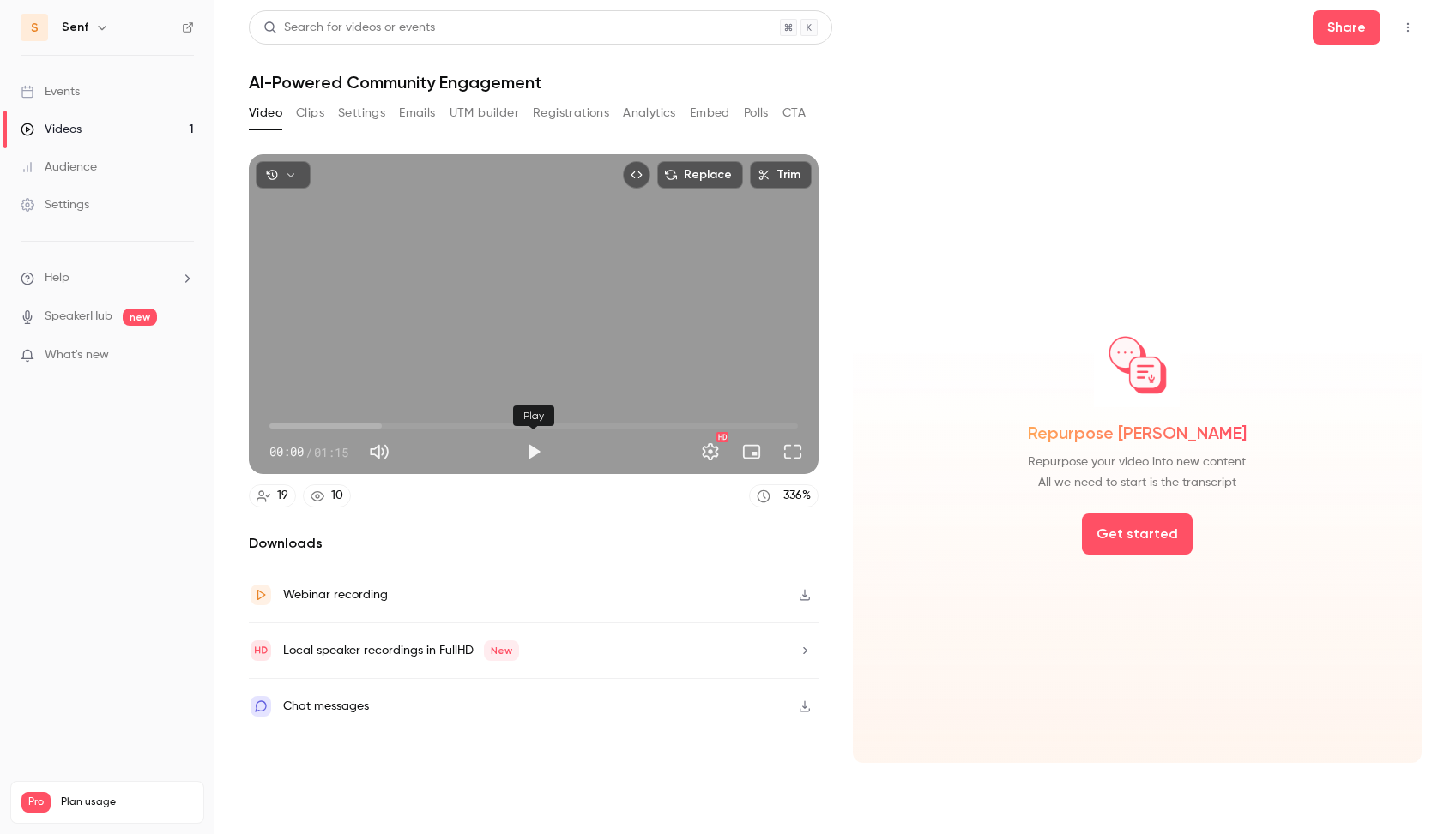
click at [529, 455] on button "Play" at bounding box center [534, 452] width 34 height 34
click at [529, 455] on button "Pause" at bounding box center [534, 452] width 34 height 34
click at [716, 177] on button "Replace" at bounding box center [700, 174] width 86 height 28
click at [297, 167] on button "button" at bounding box center [283, 174] width 55 height 28
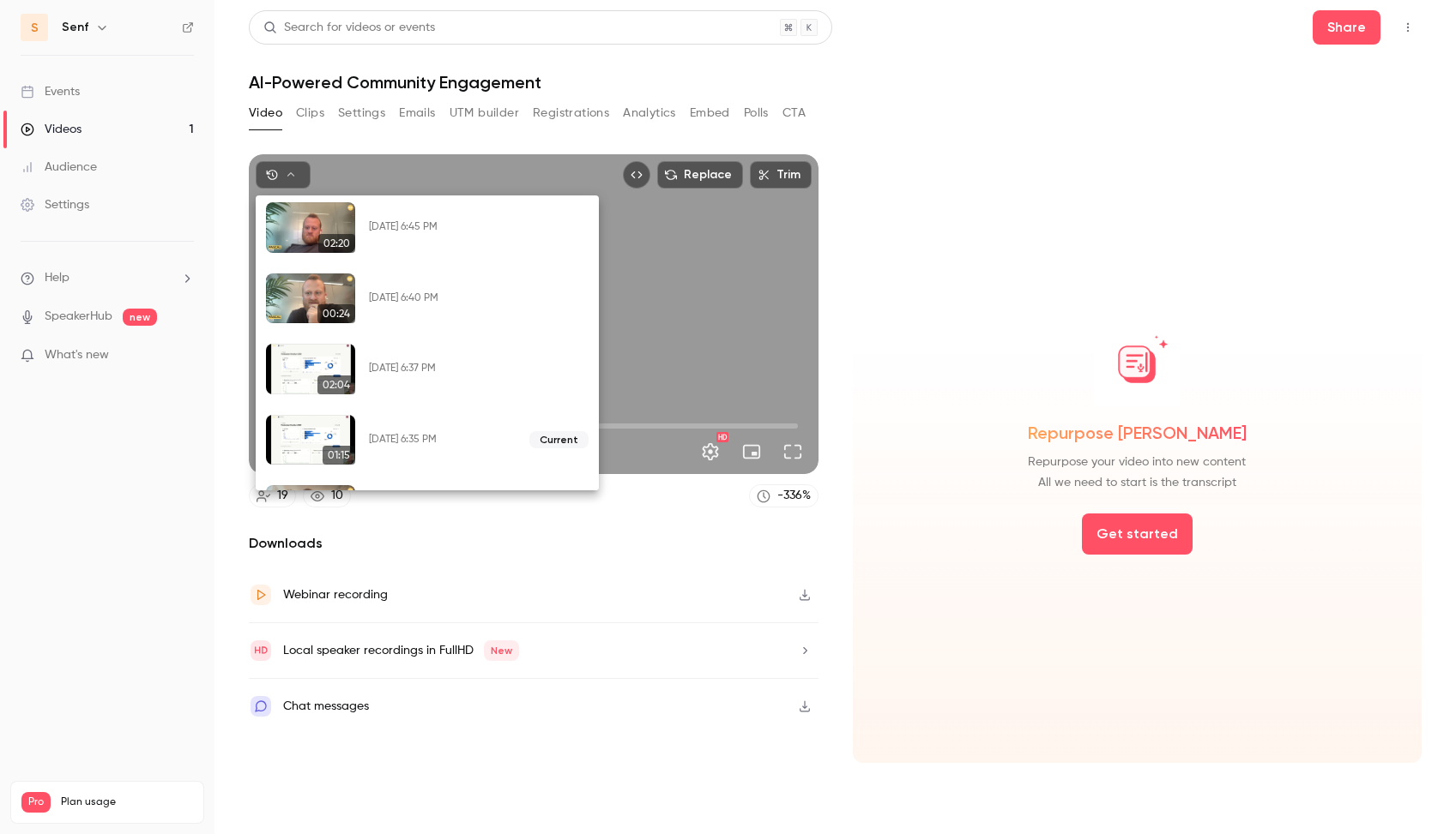
click at [514, 301] on button "Restore" at bounding box center [519, 298] width 70 height 28
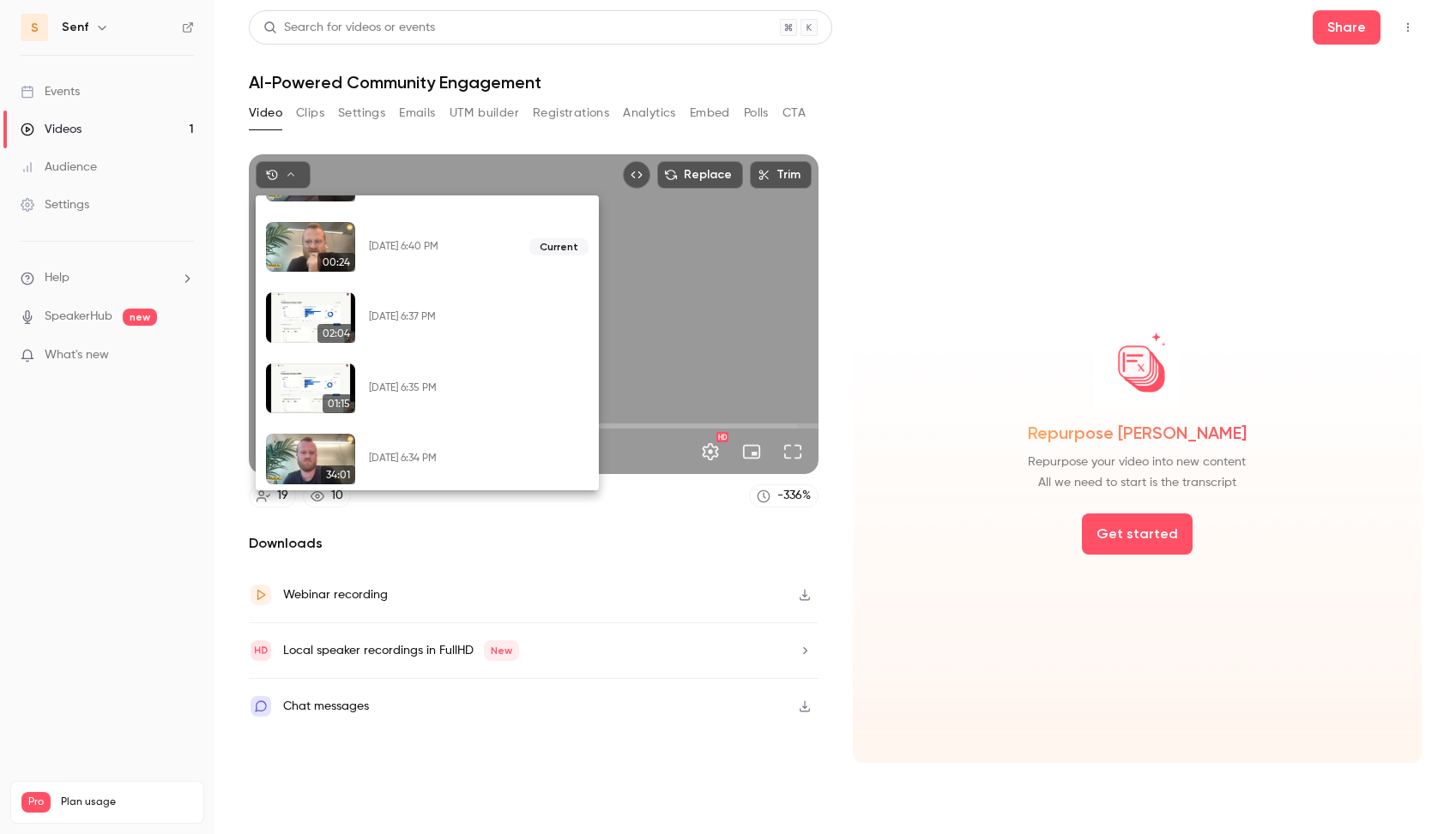
click at [525, 450] on button "Restore" at bounding box center [519, 458] width 70 height 28
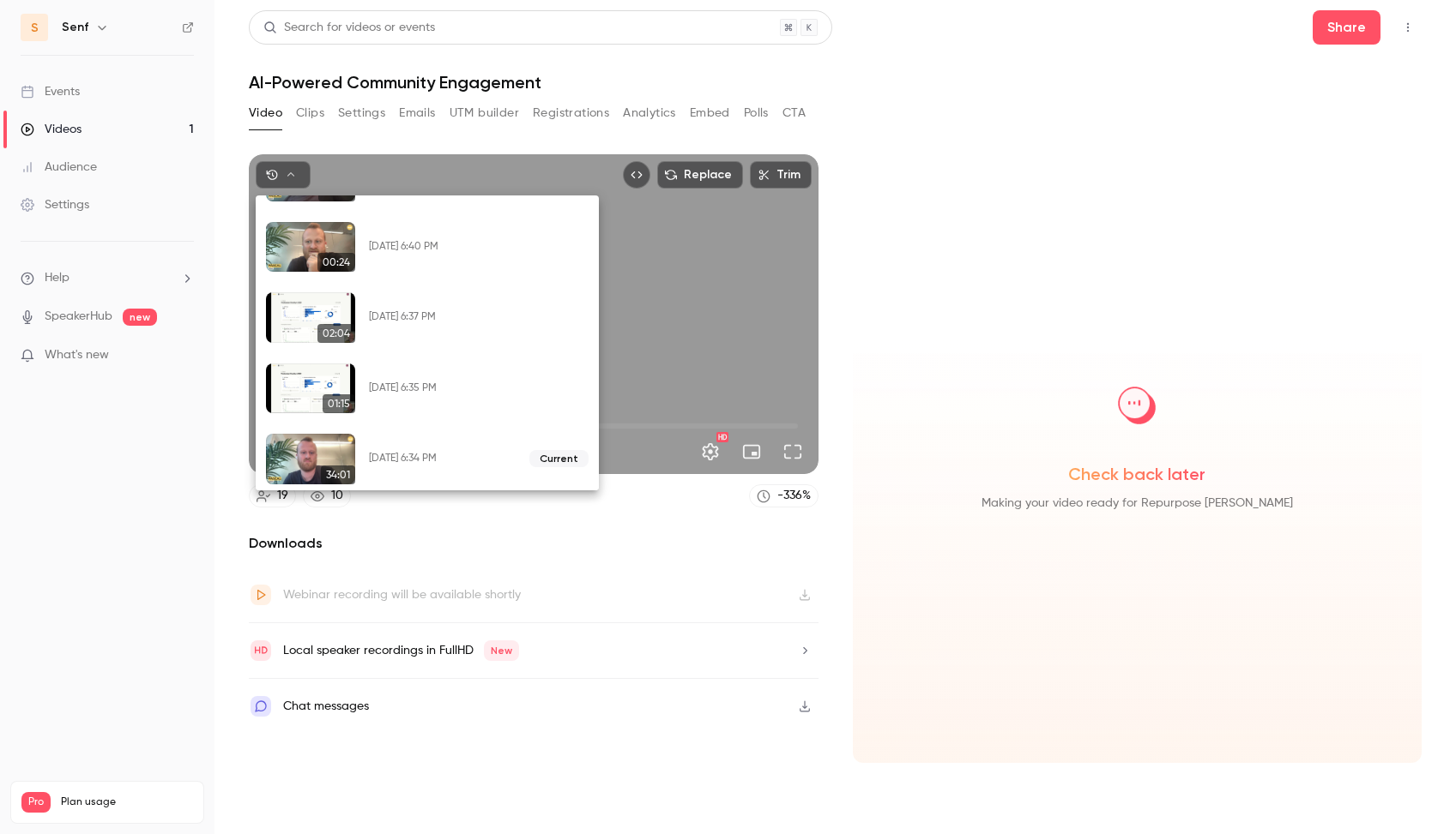
click at [647, 357] on div at bounding box center [728, 417] width 1456 height 834
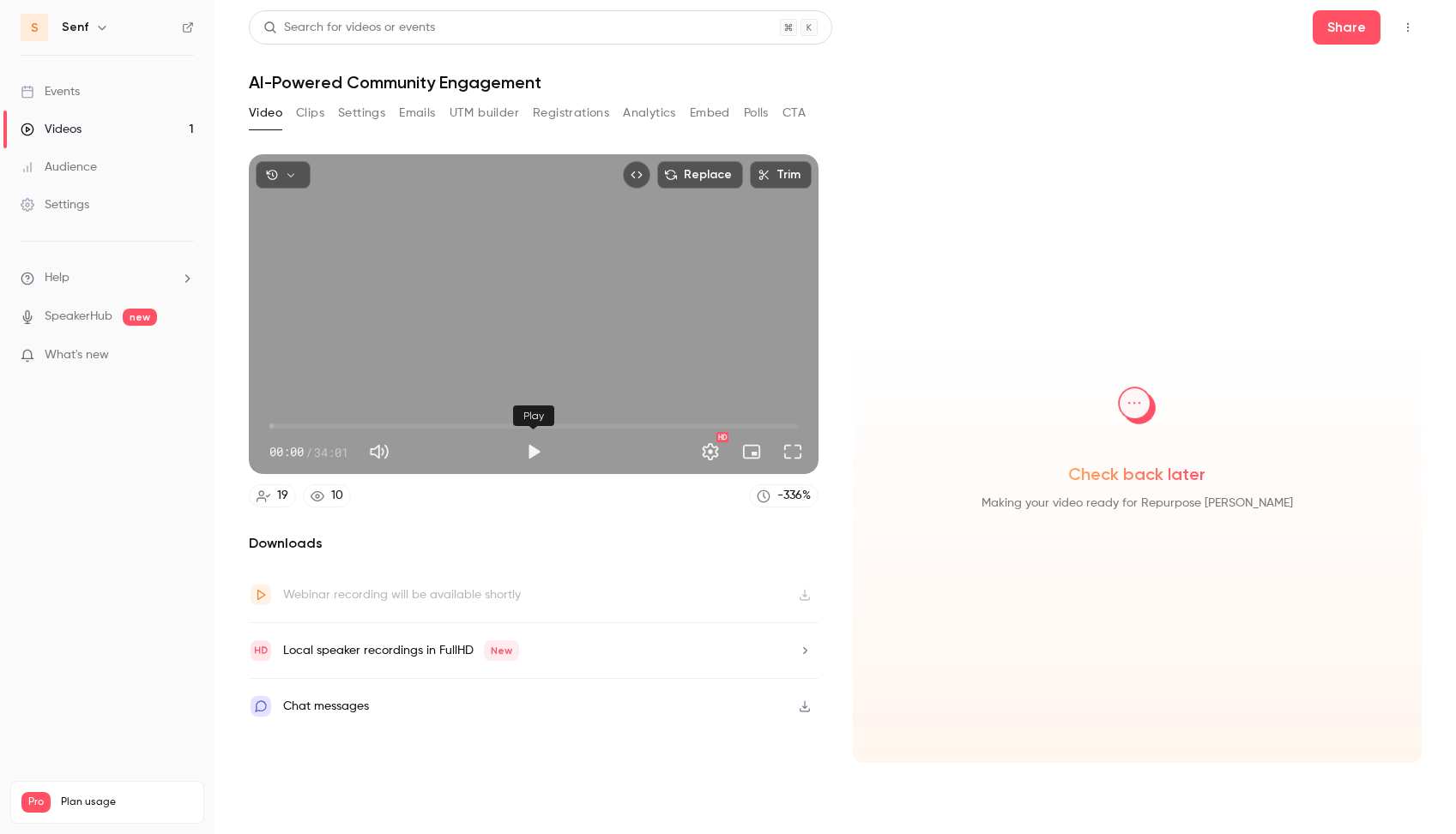
click at [536, 442] on button "Play" at bounding box center [534, 452] width 34 height 34
click at [535, 447] on button "Pause" at bounding box center [534, 452] width 34 height 34
click at [536, 447] on button "Play" at bounding box center [534, 452] width 34 height 34
click at [502, 425] on span "15:02" at bounding box center [534, 426] width 528 height 28
click at [601, 424] on span "21:20" at bounding box center [534, 426] width 528 height 28
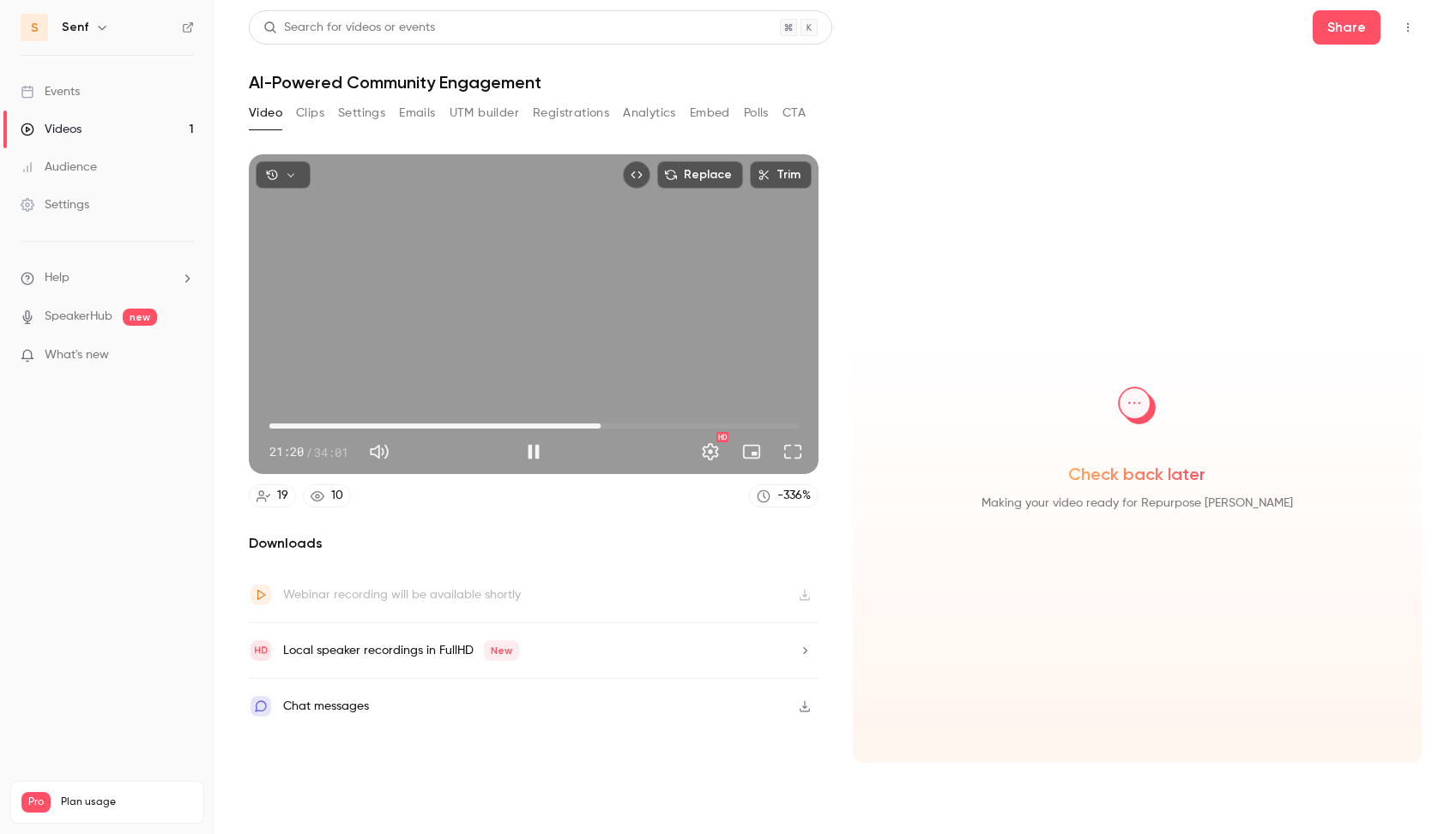
click at [639, 422] on span "21:20" at bounding box center [534, 426] width 528 height 28
click at [671, 423] on span "23:49" at bounding box center [534, 426] width 528 height 28
click at [702, 423] on span "25:52" at bounding box center [534, 426] width 528 height 28
click at [724, 423] on span "29:17" at bounding box center [534, 426] width 528 height 28
click at [753, 424] on span "29:19" at bounding box center [534, 426] width 528 height 28
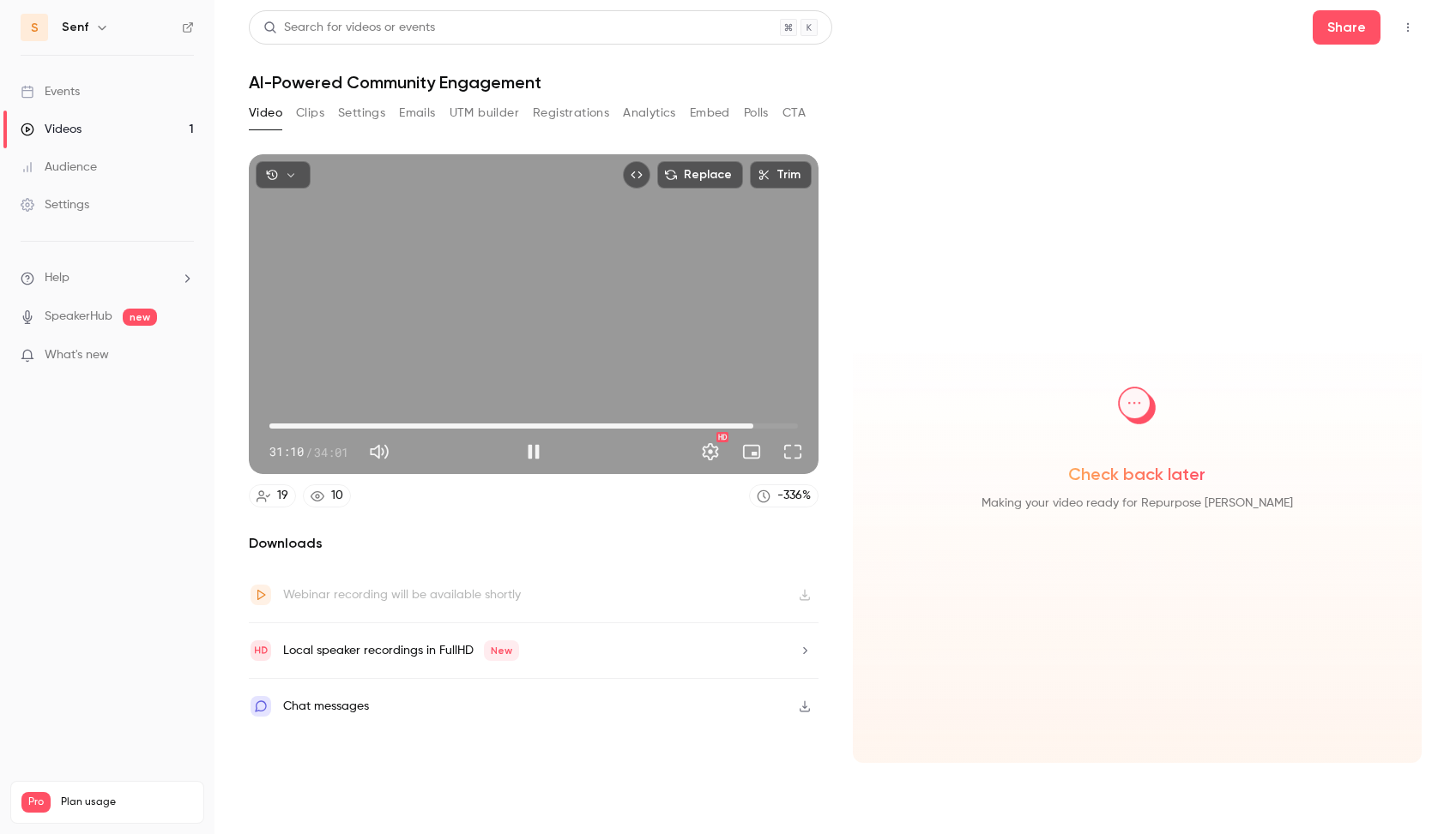
click at [768, 425] on span "31:10" at bounding box center [534, 426] width 528 height 28
click at [780, 426] on span "32:53" at bounding box center [534, 426] width 528 height 28
click at [790, 426] on span "32:53" at bounding box center [534, 426] width 528 height 28
click at [528, 453] on button "Pause" at bounding box center [534, 452] width 34 height 34
type input "****"
